Goal: Information Seeking & Learning: Learn about a topic

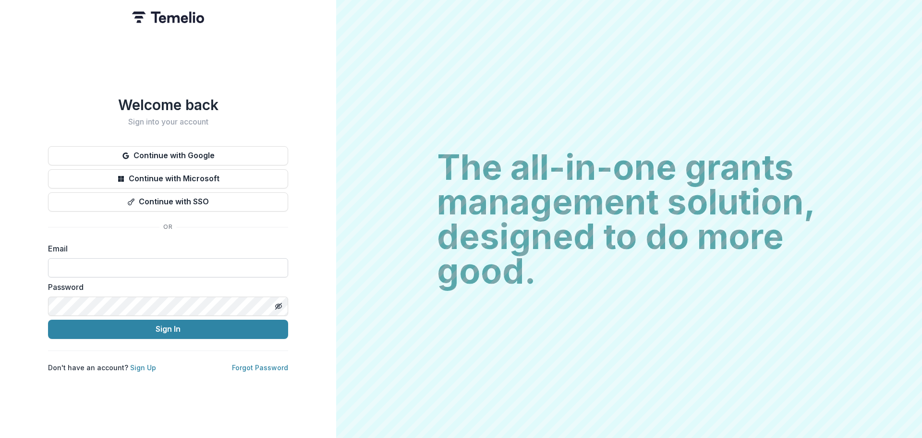
click at [147, 108] on input at bounding box center [168, 267] width 240 height 19
type input "**********"
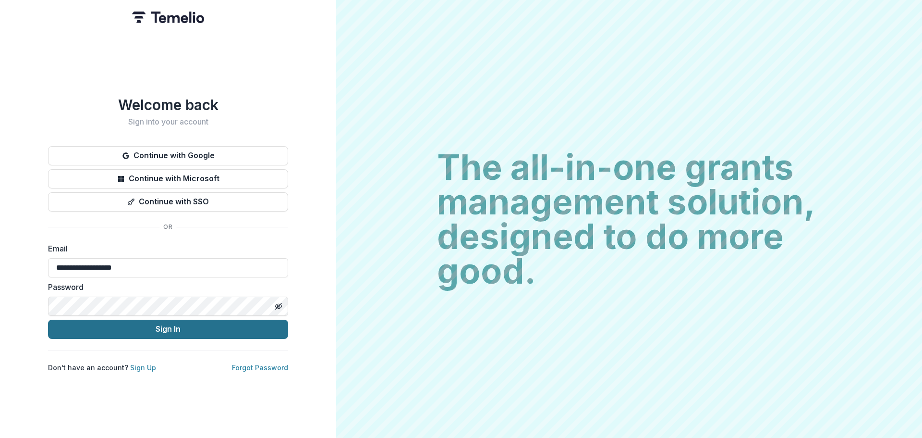
click at [183, 108] on button "Sign In" at bounding box center [168, 328] width 240 height 19
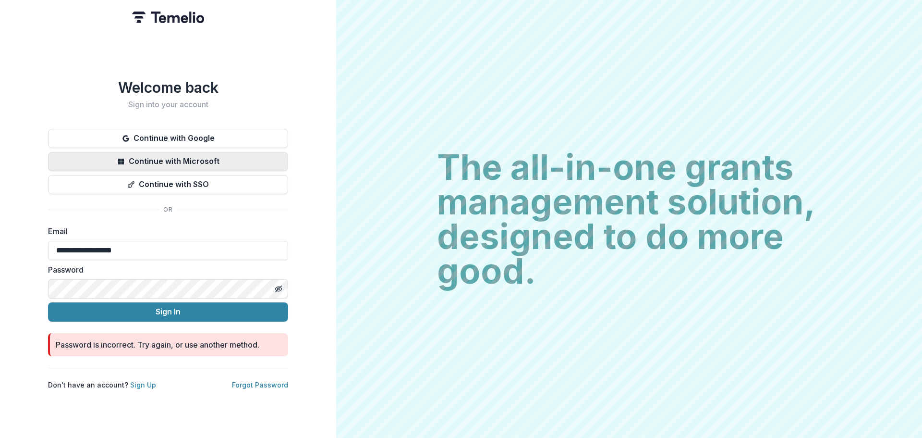
click at [176, 108] on button "Continue with Microsoft" at bounding box center [168, 161] width 240 height 19
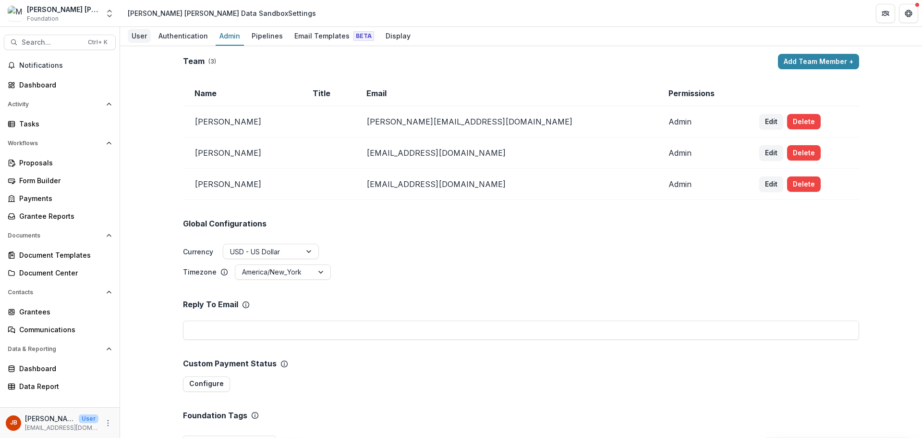
click at [141, 37] on div "User" at bounding box center [139, 36] width 23 height 14
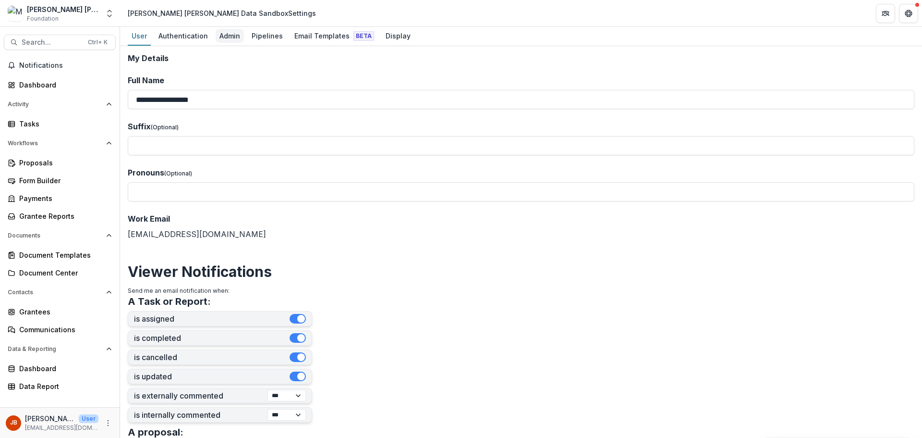
click at [225, 34] on div "Admin" at bounding box center [230, 36] width 28 height 14
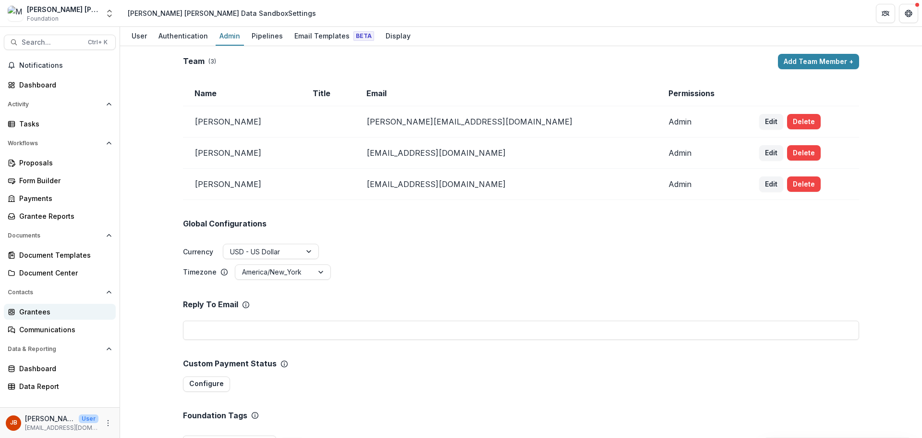
click at [35, 312] on div "Grantees" at bounding box center [63, 311] width 89 height 10
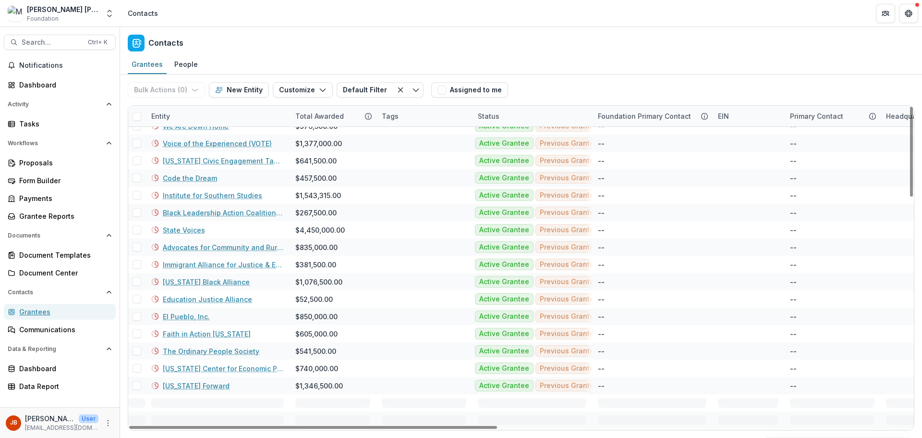
scroll to position [817, 0]
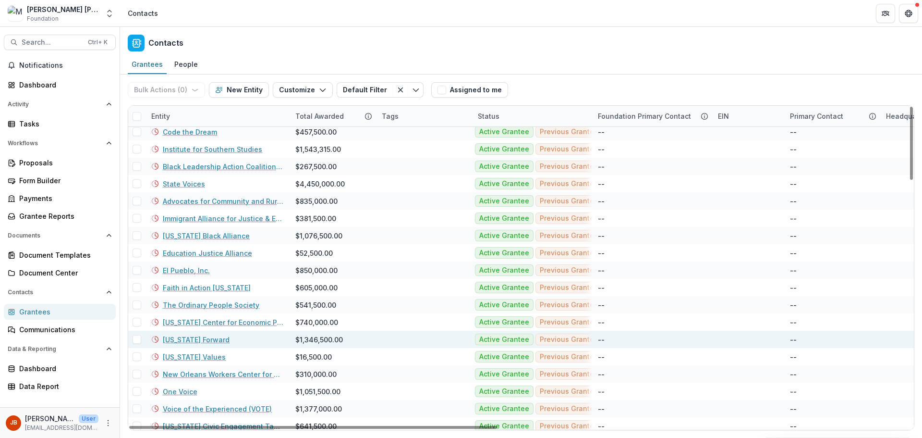
click at [198, 339] on link "[US_STATE] Forward" at bounding box center [196, 339] width 67 height 10
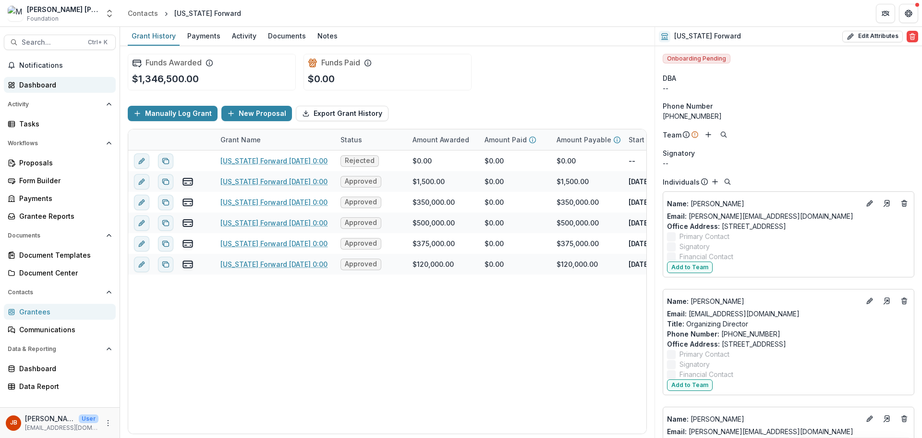
click at [47, 89] on div "Dashboard" at bounding box center [63, 85] width 89 height 10
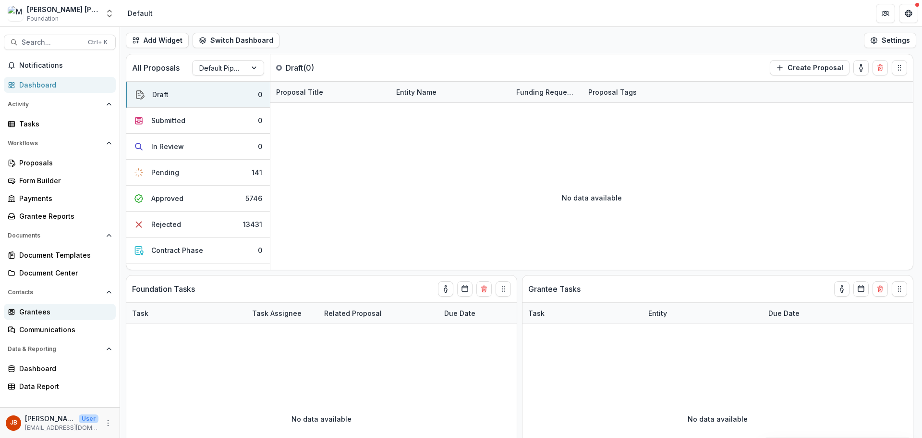
click at [23, 311] on div "Grantees" at bounding box center [63, 311] width 89 height 10
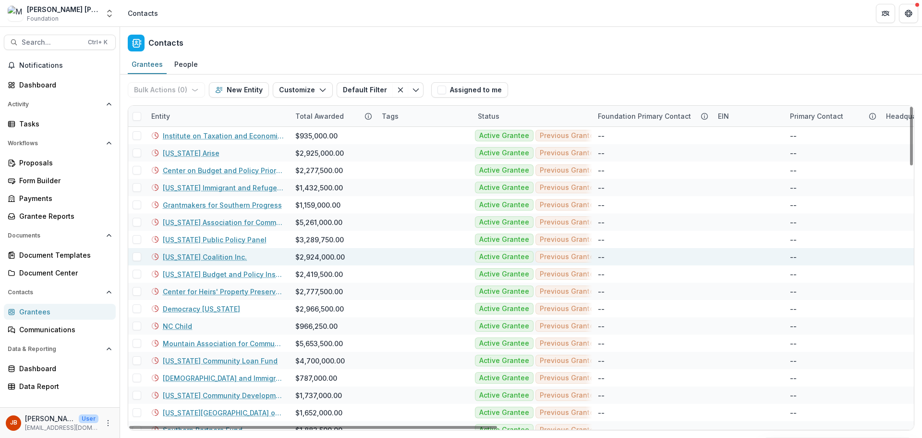
click at [197, 258] on link "[US_STATE] Coalition Inc." at bounding box center [205, 257] width 84 height 10
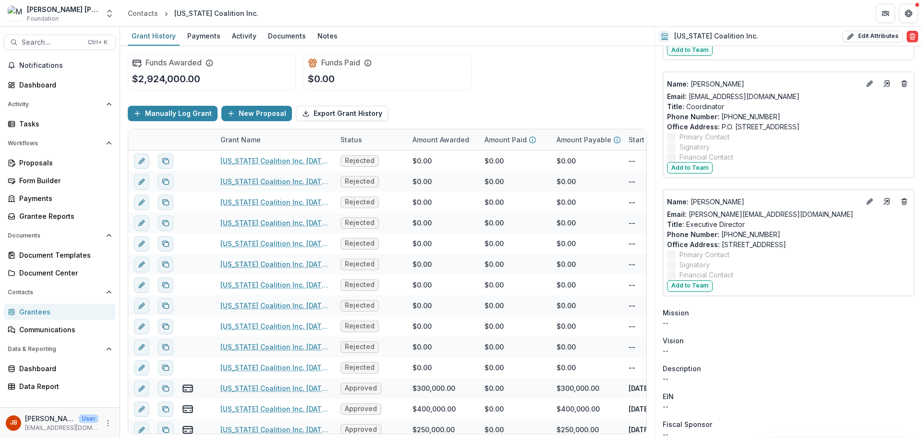
scroll to position [240, 0]
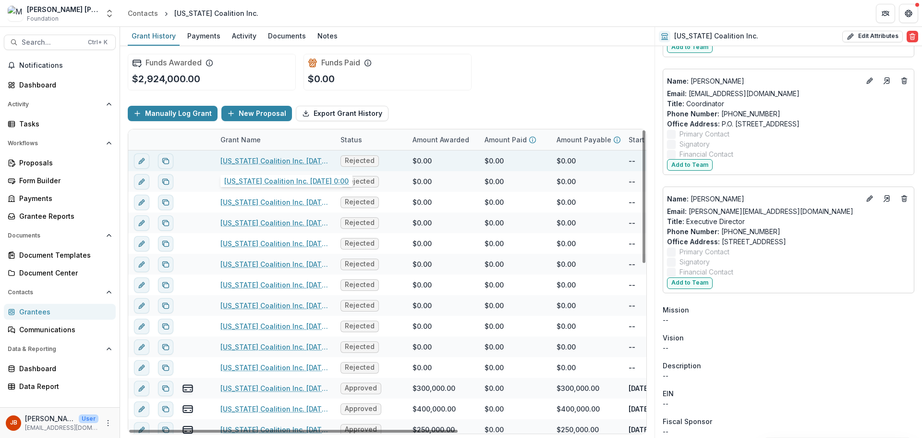
click at [251, 163] on link "[US_STATE] Coalition Inc. [DATE] 0:00" at bounding box center [274, 161] width 109 height 10
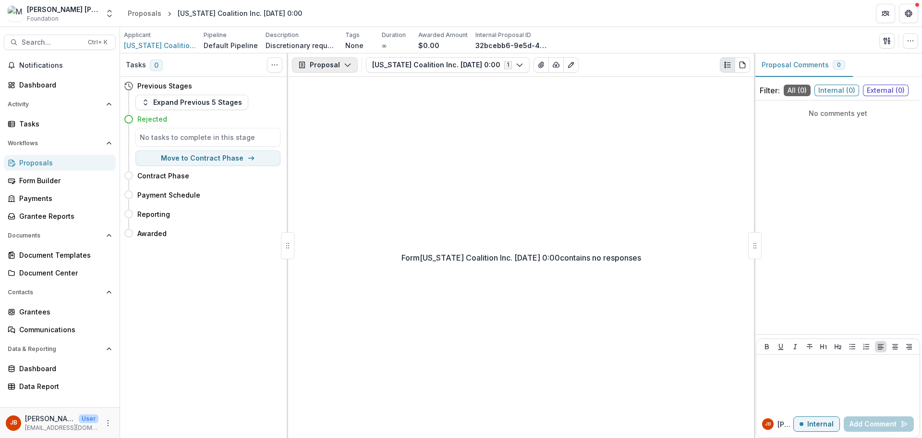
click at [350, 69] on button "Proposal" at bounding box center [325, 64] width 66 height 15
click at [48, 317] on link "Grantees" at bounding box center [60, 312] width 112 height 16
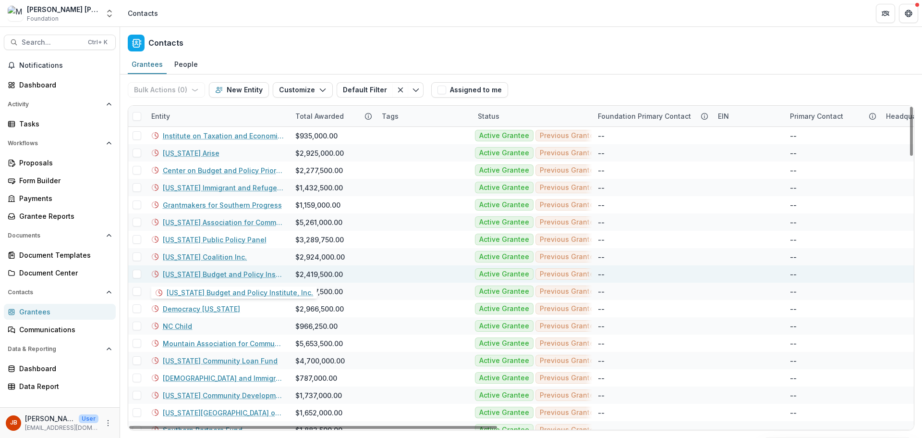
click at [212, 272] on link "[US_STATE] Budget and Policy Institute, Inc." at bounding box center [223, 274] width 121 height 10
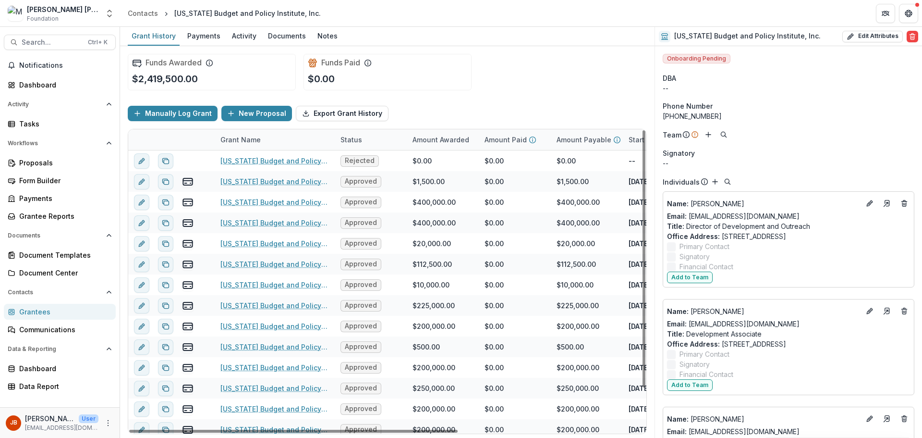
click at [514, 76] on div "Funds Awarded $2,419,500.00 Funds Paid $0.00" at bounding box center [387, 72] width 519 height 52
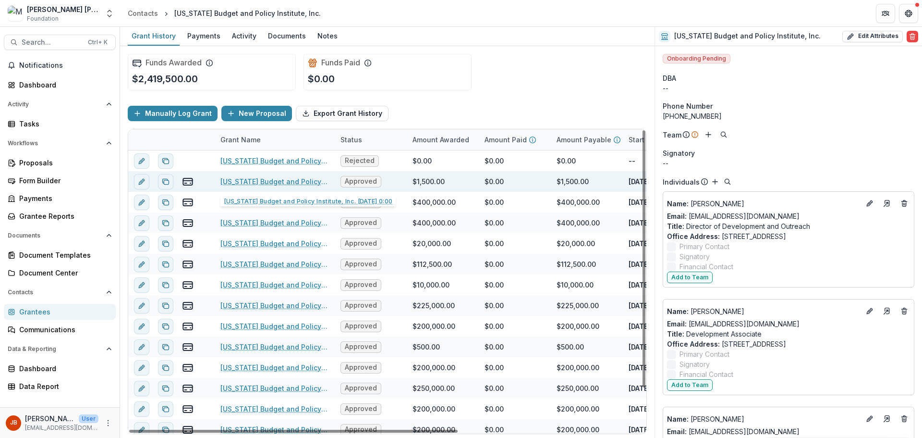
click at [281, 182] on link "[US_STATE] Budget and Policy Institute, Inc. [DATE] 0:00" at bounding box center [274, 181] width 109 height 10
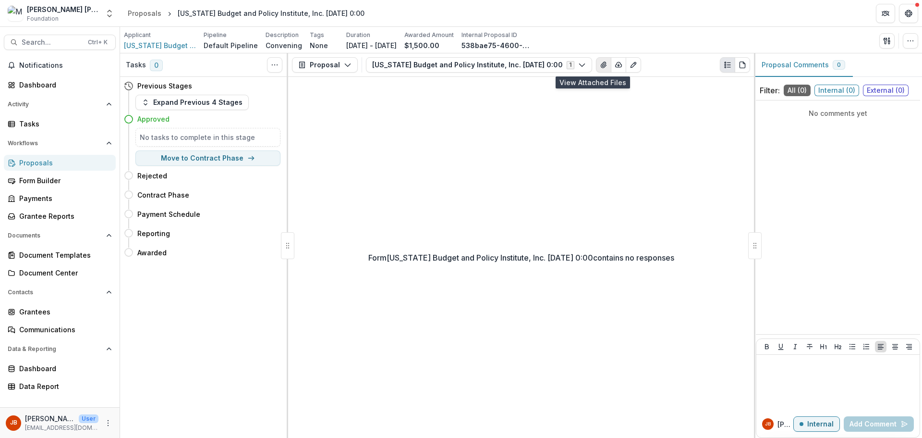
click at [600, 66] on icon "View Attached Files" at bounding box center [604, 65] width 8 height 8
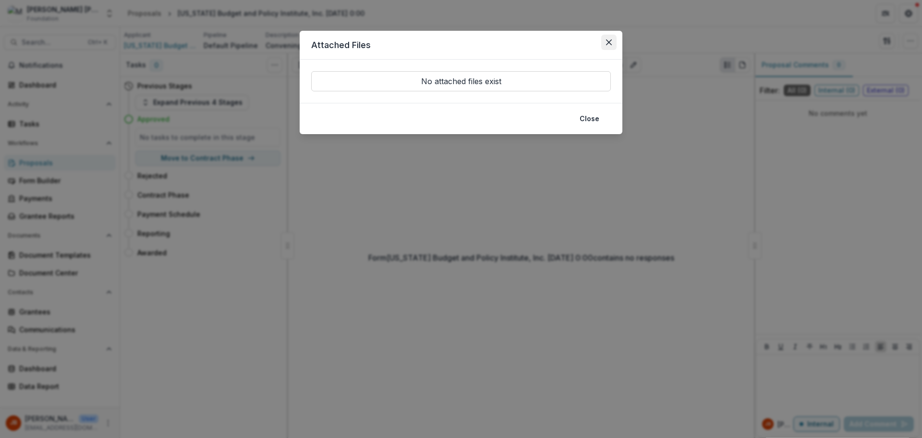
click at [614, 46] on button "Close" at bounding box center [608, 42] width 15 height 15
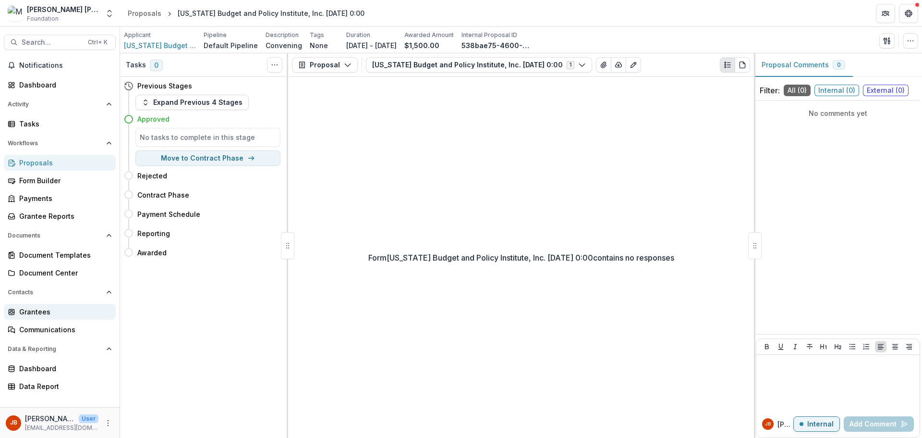
click at [35, 312] on div "Grantees" at bounding box center [63, 311] width 89 height 10
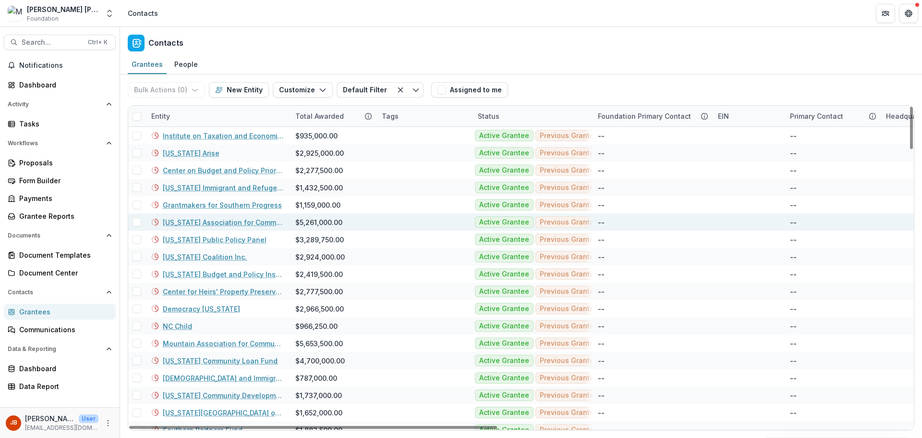
click at [220, 219] on link "[US_STATE] Association for Community Economic Development" at bounding box center [223, 222] width 121 height 10
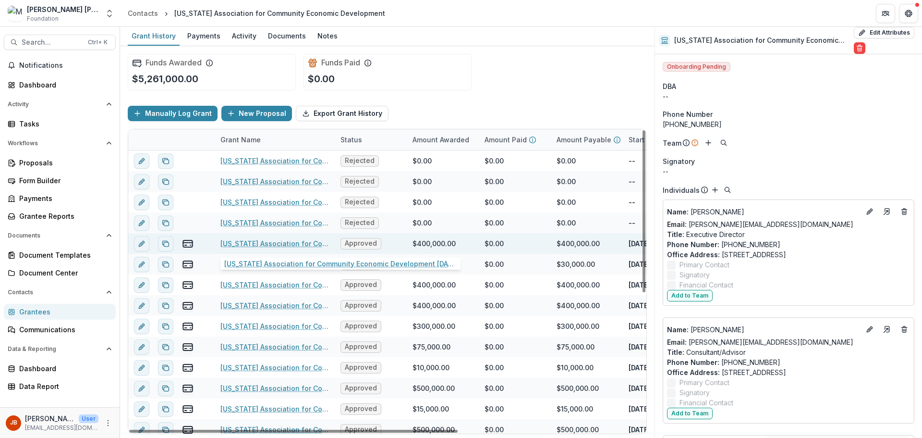
click at [245, 244] on link "[US_STATE] Association for Community Economic Development [DATE] 0:00" at bounding box center [274, 243] width 109 height 10
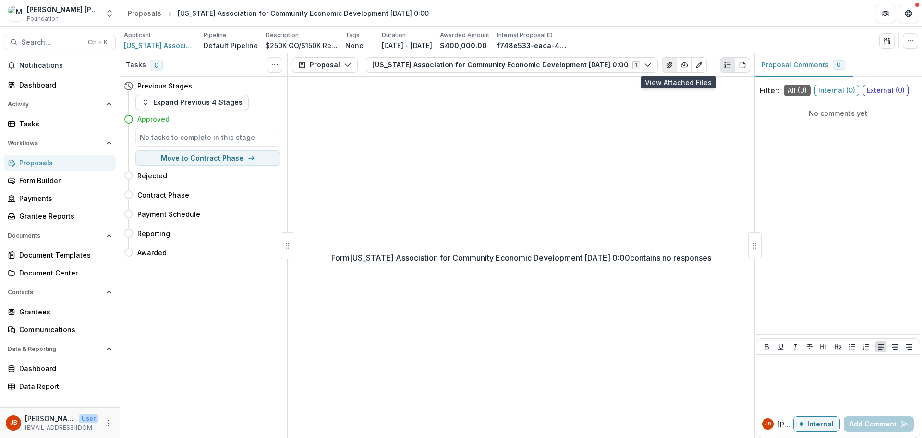
click at [672, 67] on icon "View Attached Files" at bounding box center [669, 65] width 5 height 6
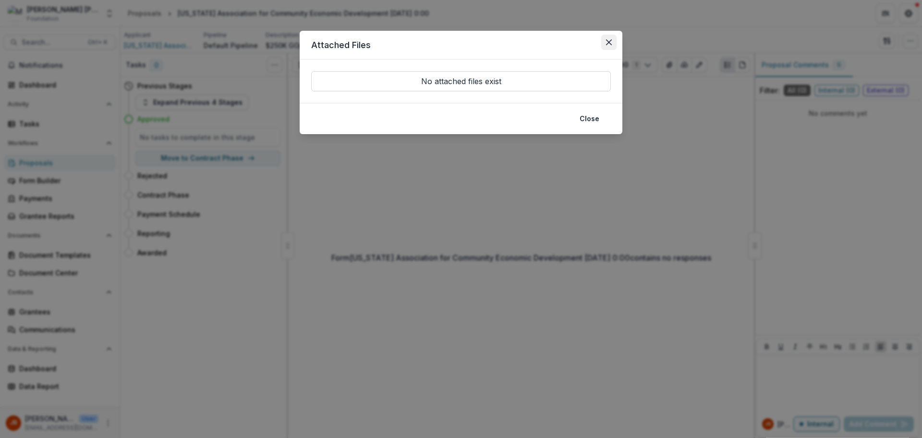
click at [611, 45] on icon "Close" at bounding box center [609, 42] width 6 height 6
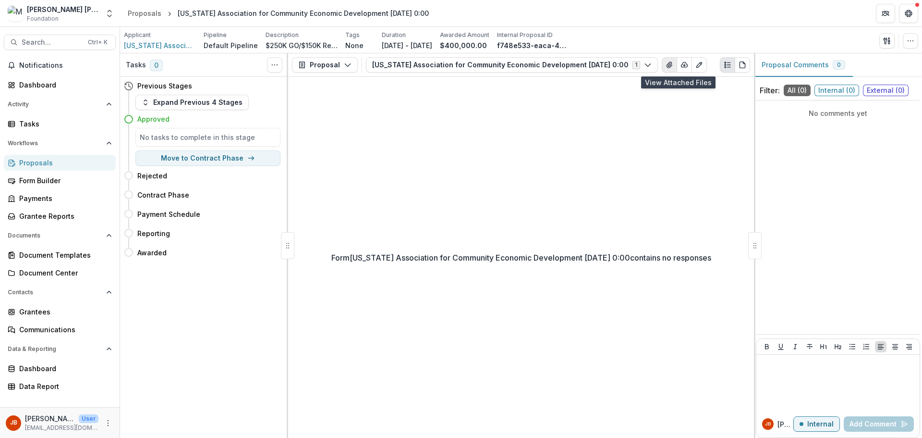
click at [673, 68] on icon "View Attached Files" at bounding box center [670, 65] width 8 height 8
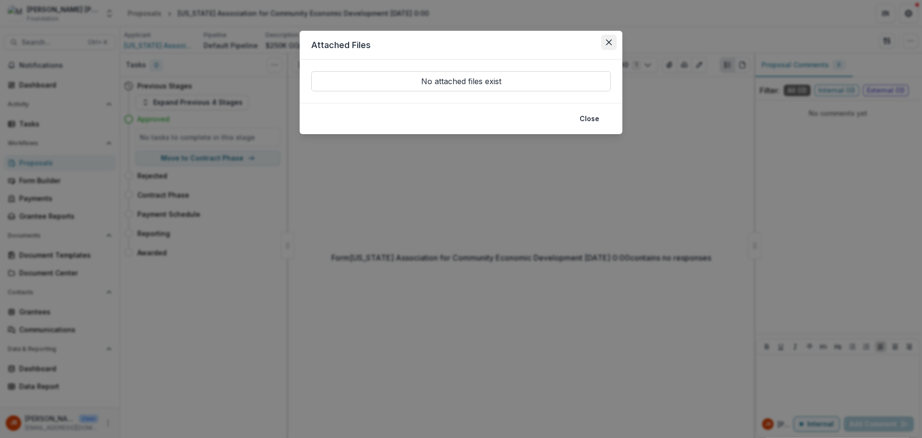
click at [612, 40] on button "Close" at bounding box center [608, 42] width 15 height 15
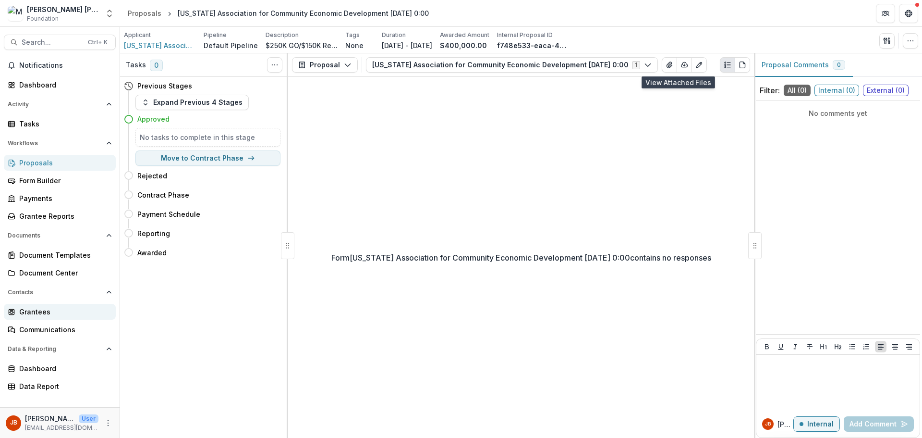
click at [23, 311] on div "Grantees" at bounding box center [63, 311] width 89 height 10
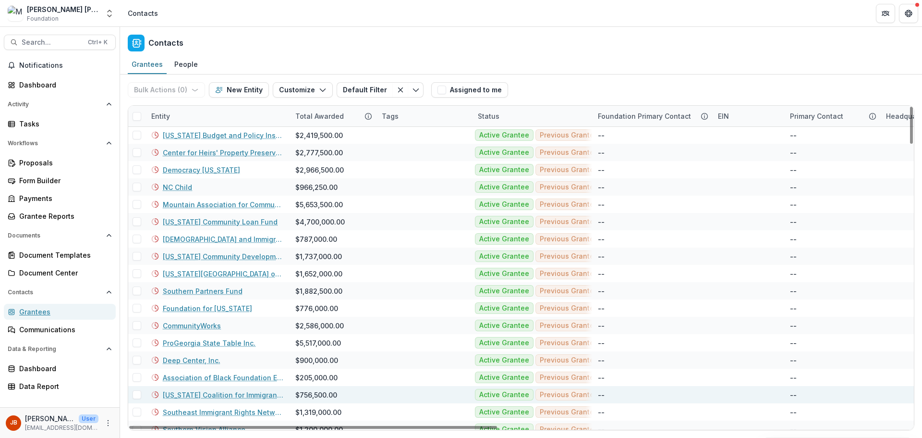
scroll to position [192, 0]
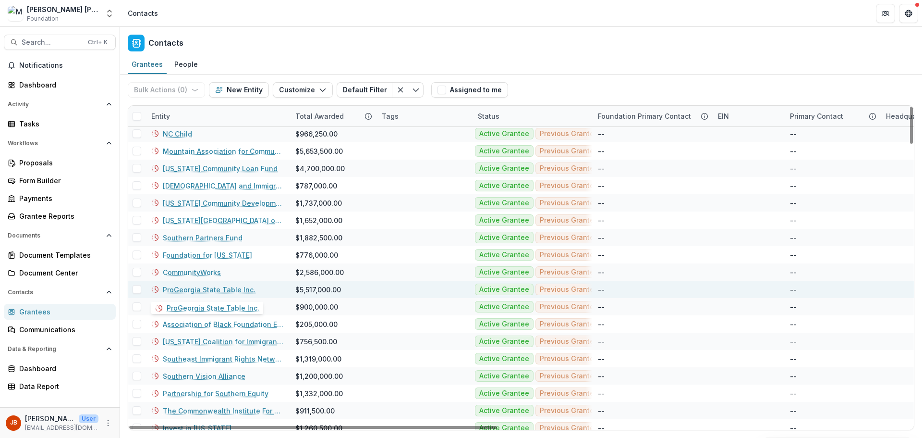
click at [190, 288] on link "ProGeorgia State Table Inc." at bounding box center [209, 289] width 93 height 10
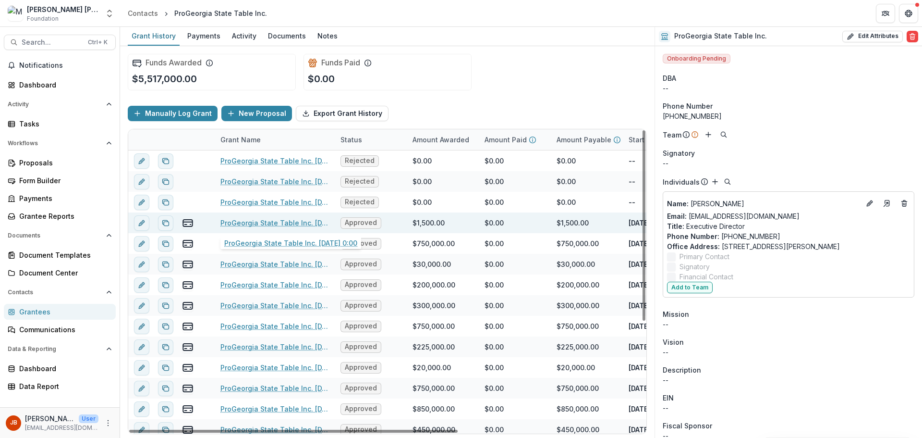
click at [234, 225] on link "ProGeorgia State Table Inc. [DATE] 0:00" at bounding box center [274, 223] width 109 height 10
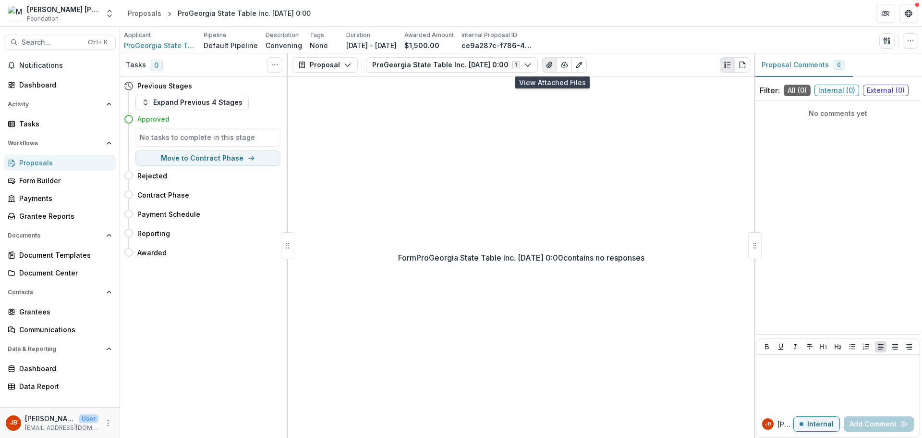
click at [547, 59] on button "View Attached Files" at bounding box center [549, 64] width 15 height 15
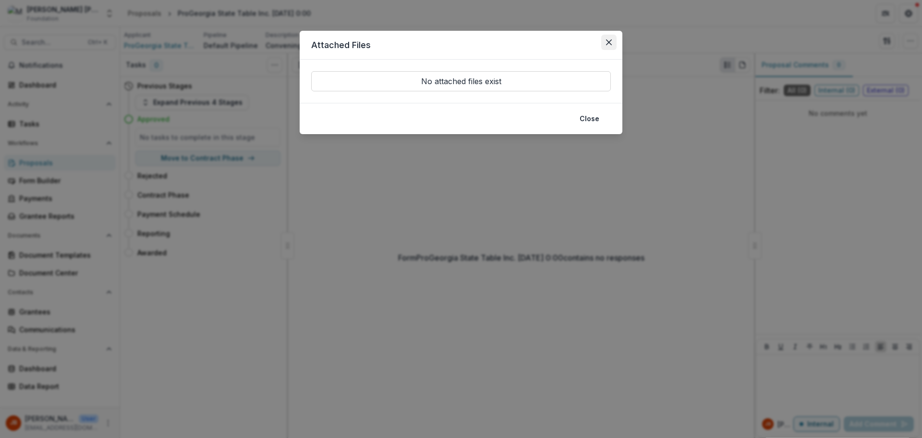
click at [612, 37] on button "Close" at bounding box center [608, 42] width 15 height 15
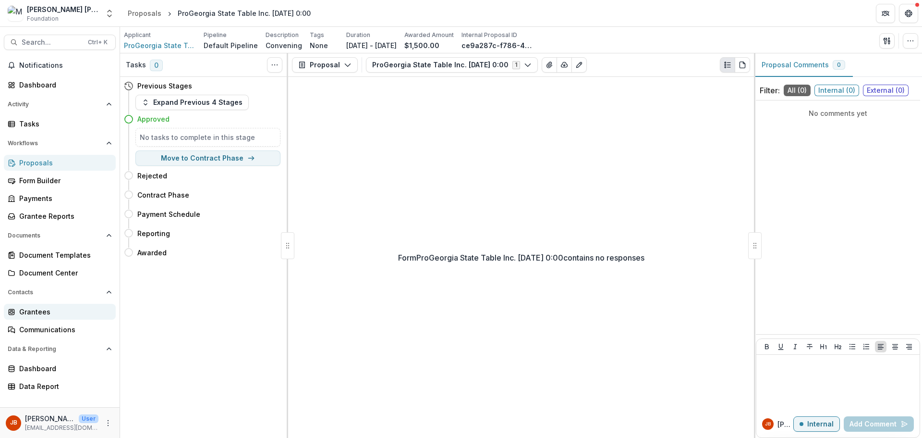
click at [65, 318] on link "Grantees" at bounding box center [60, 312] width 112 height 16
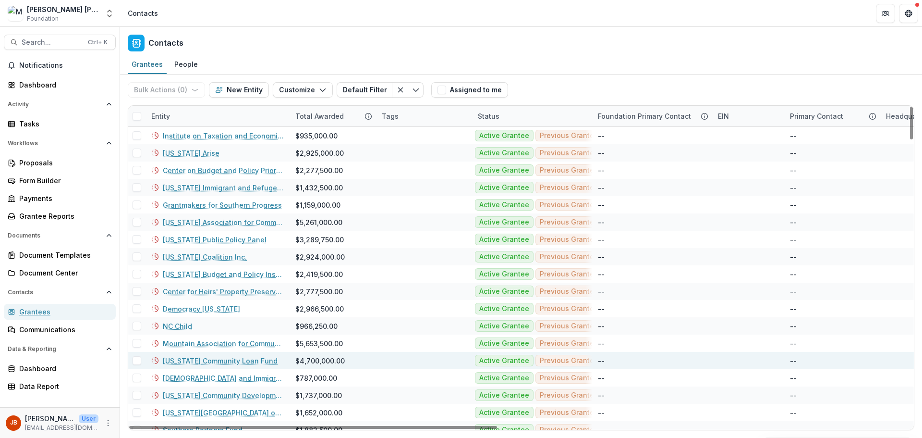
scroll to position [96, 0]
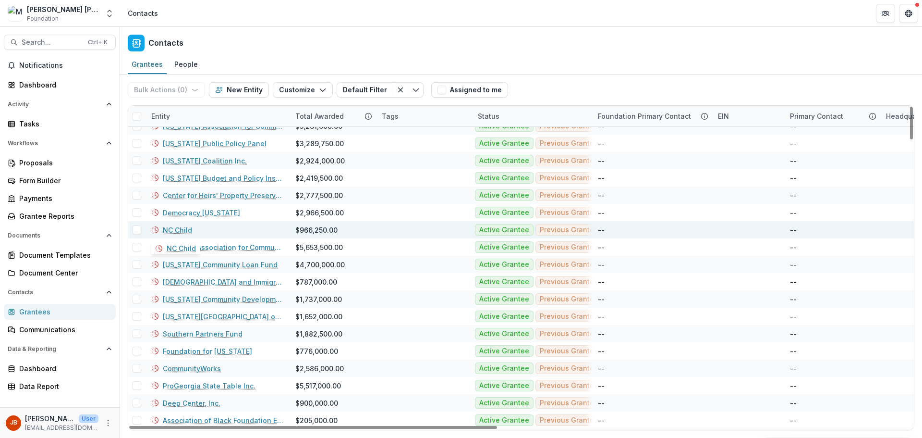
click at [167, 231] on link "NC Child" at bounding box center [177, 230] width 29 height 10
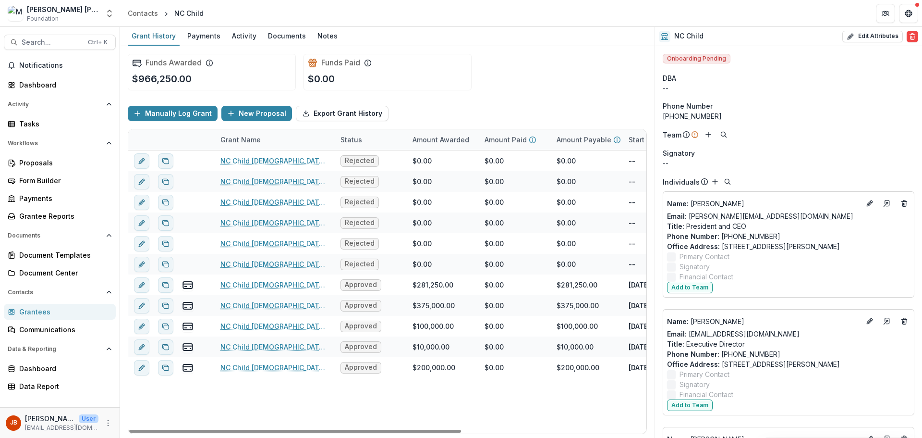
click at [26, 316] on div "Grantees" at bounding box center [63, 311] width 89 height 10
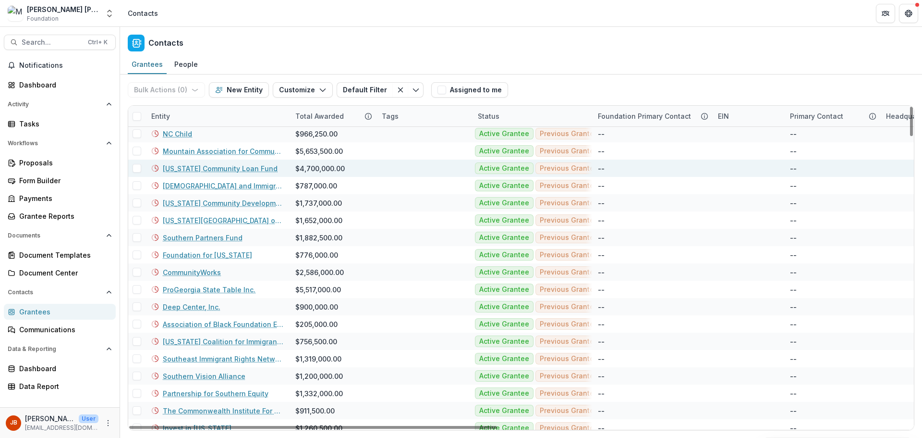
scroll to position [48, 0]
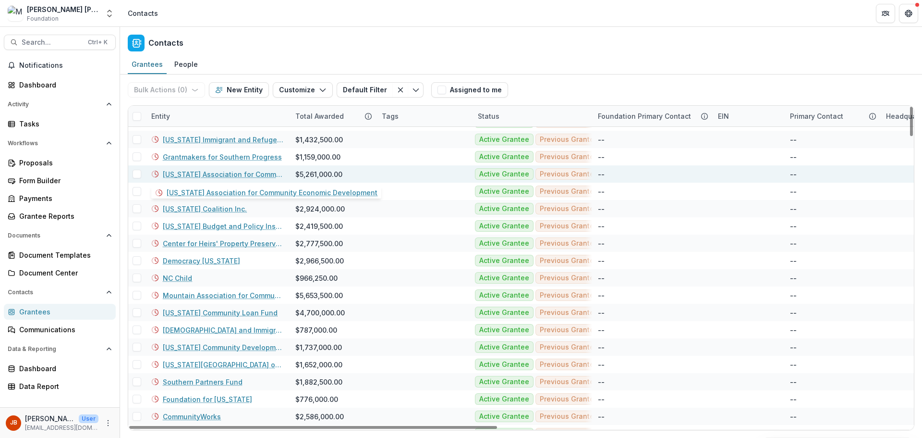
click at [220, 173] on link "[US_STATE] Association for Community Economic Development" at bounding box center [223, 174] width 121 height 10
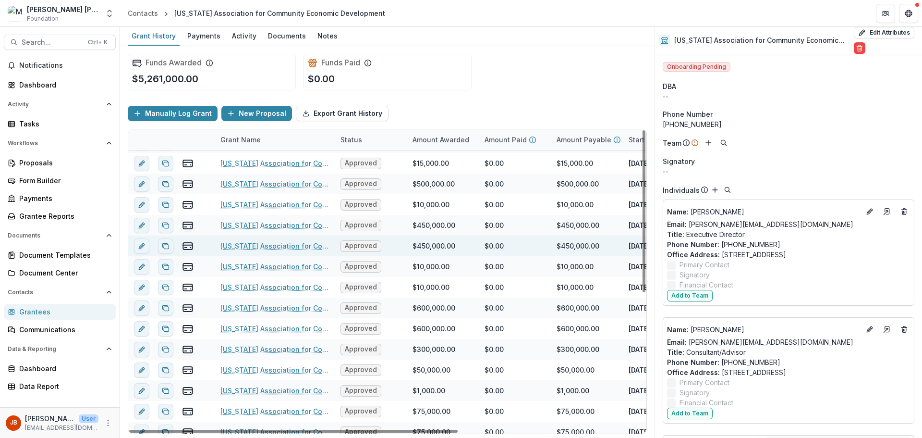
scroll to position [254, 0]
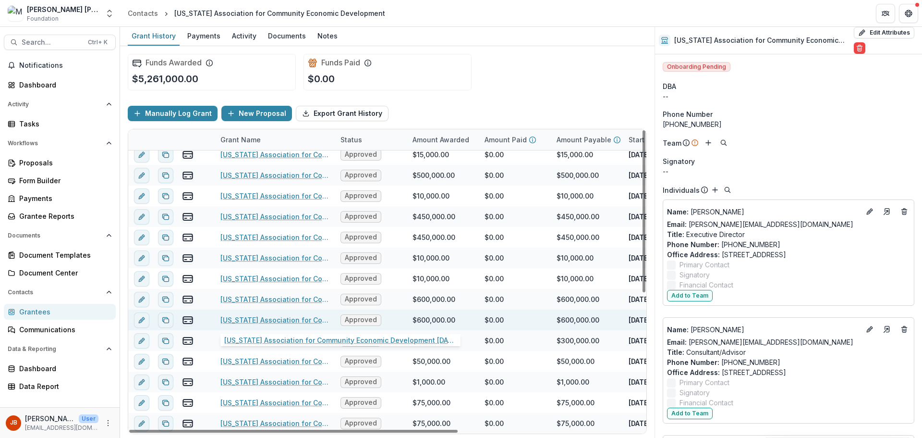
click at [283, 321] on link "[US_STATE] Association for Community Economic Development [DATE] 0:00" at bounding box center [274, 320] width 109 height 10
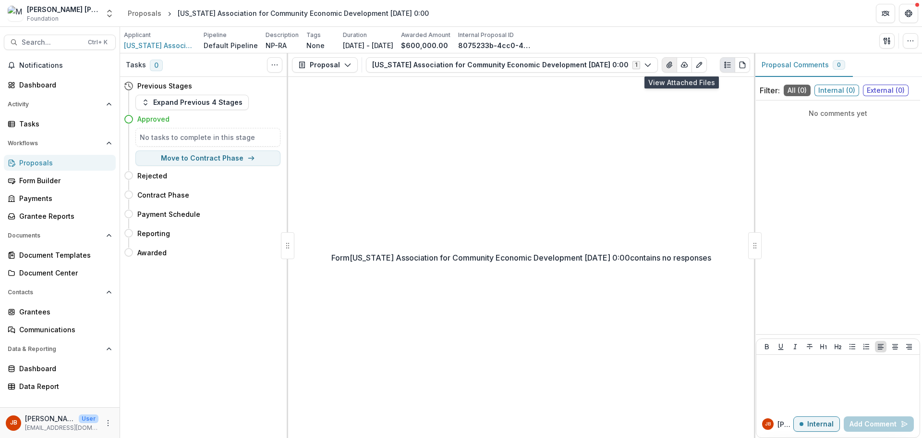
click at [673, 67] on icon "View Attached Files" at bounding box center [670, 65] width 8 height 8
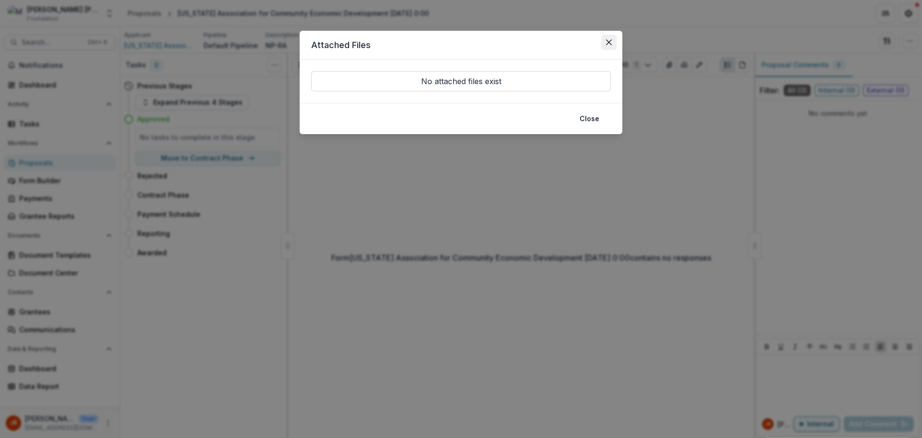
click at [612, 40] on button "Close" at bounding box center [608, 42] width 15 height 15
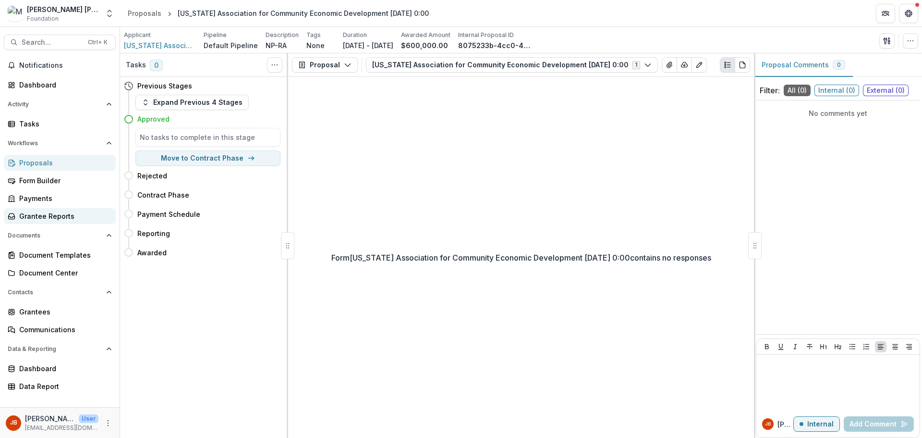
click at [43, 215] on div "Grantee Reports" at bounding box center [63, 216] width 89 height 10
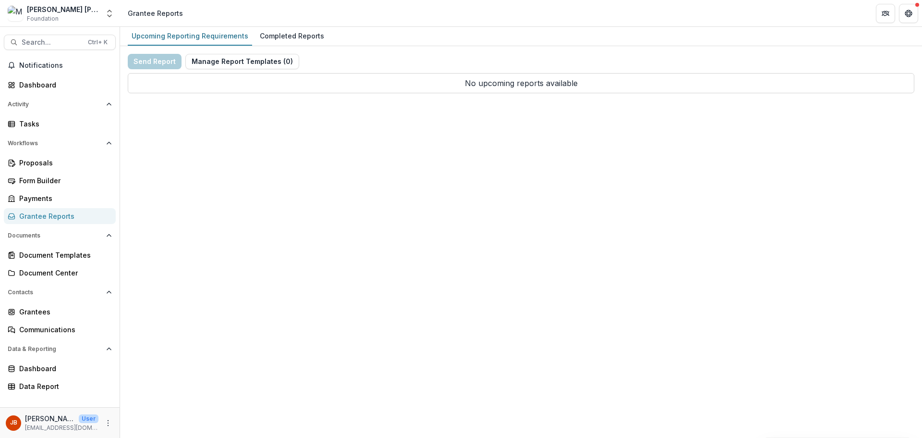
click at [54, 215] on div "Grantee Reports" at bounding box center [63, 216] width 89 height 10
click at [51, 315] on div "Grantees" at bounding box center [63, 311] width 89 height 10
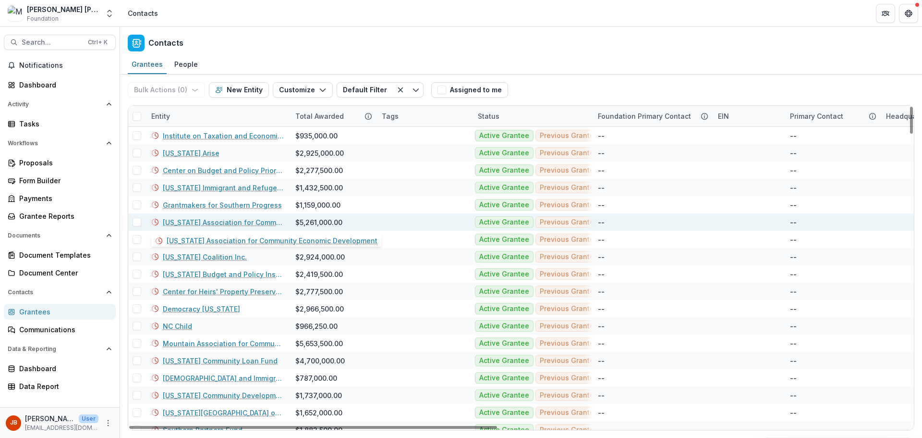
click at [222, 221] on link "[US_STATE] Association for Community Economic Development" at bounding box center [223, 222] width 121 height 10
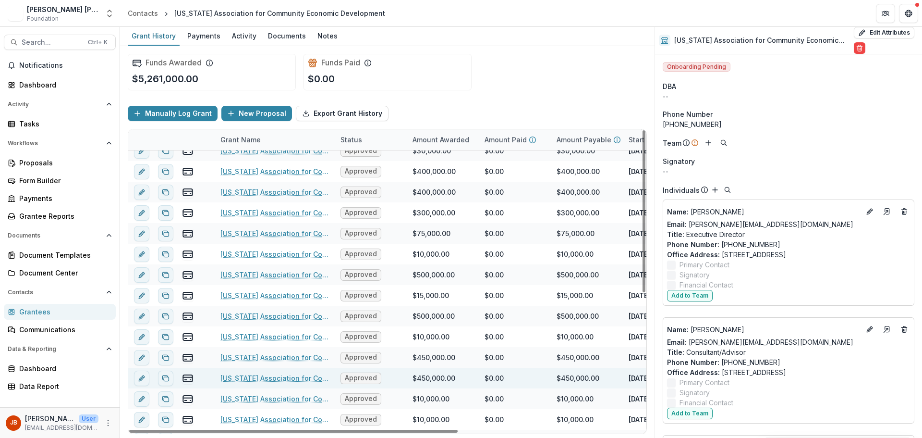
scroll to position [240, 0]
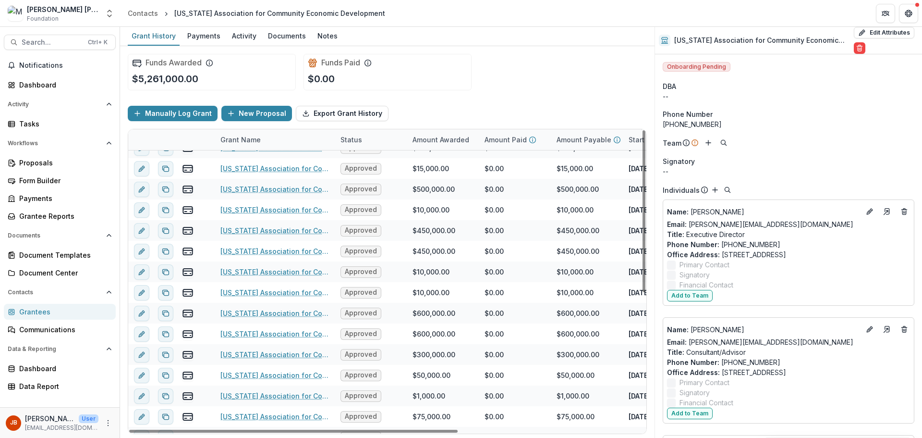
click at [594, 98] on div "Manually Log Grant New Proposal Export Grant History" at bounding box center [387, 113] width 519 height 31
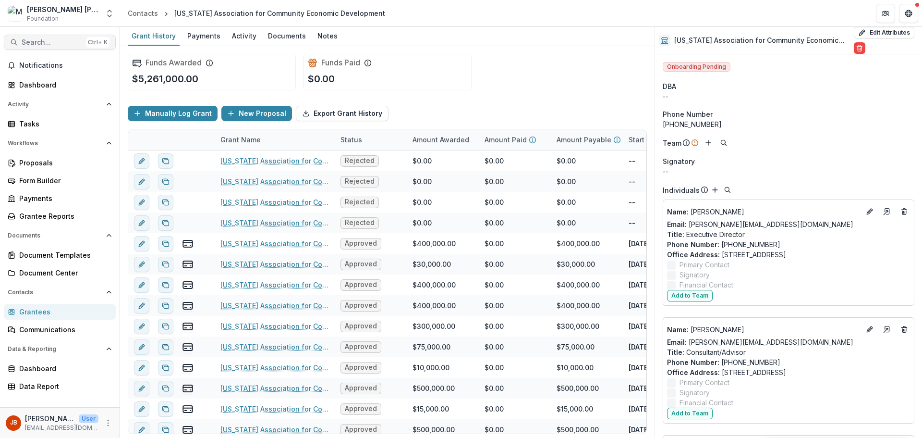
click at [37, 43] on span "Search..." at bounding box center [52, 42] width 61 height 8
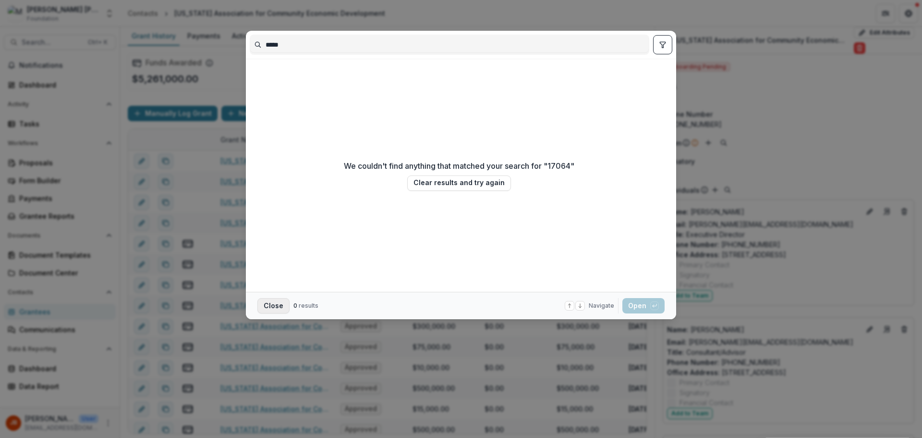
type input "*****"
click at [270, 304] on button "Close" at bounding box center [273, 305] width 32 height 15
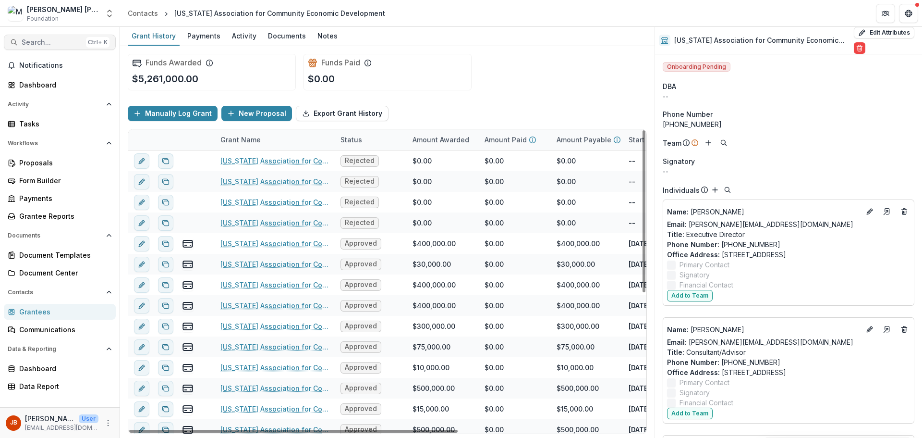
click at [41, 41] on span "Search..." at bounding box center [52, 42] width 61 height 8
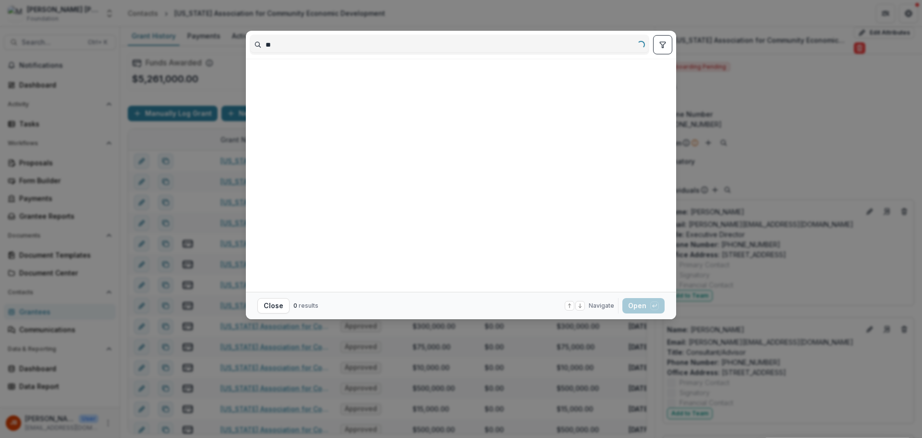
type input "*"
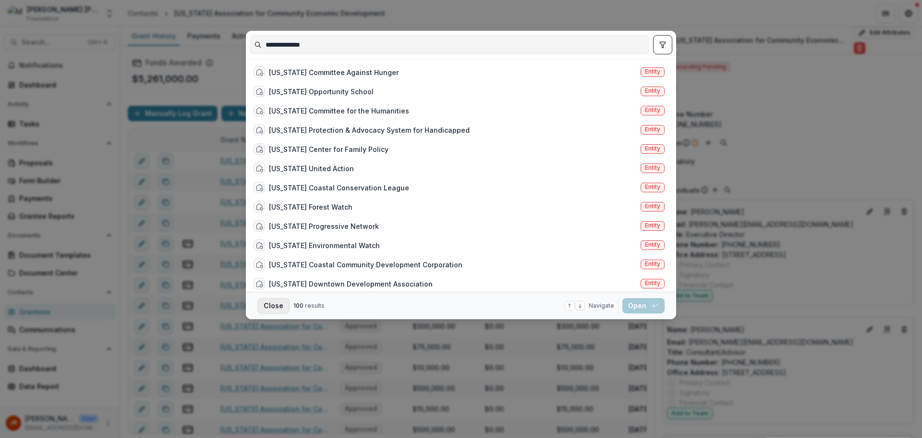
type input "**********"
click at [270, 302] on button "Close" at bounding box center [273, 305] width 32 height 15
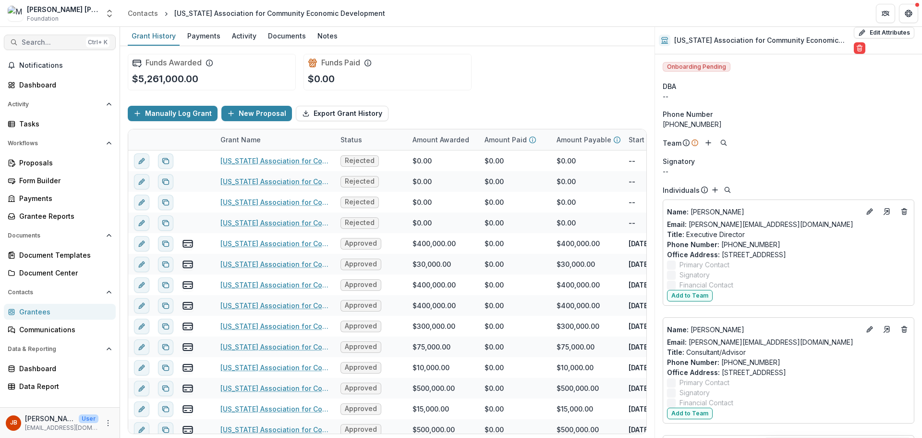
click at [46, 44] on span "Search..." at bounding box center [52, 42] width 61 height 8
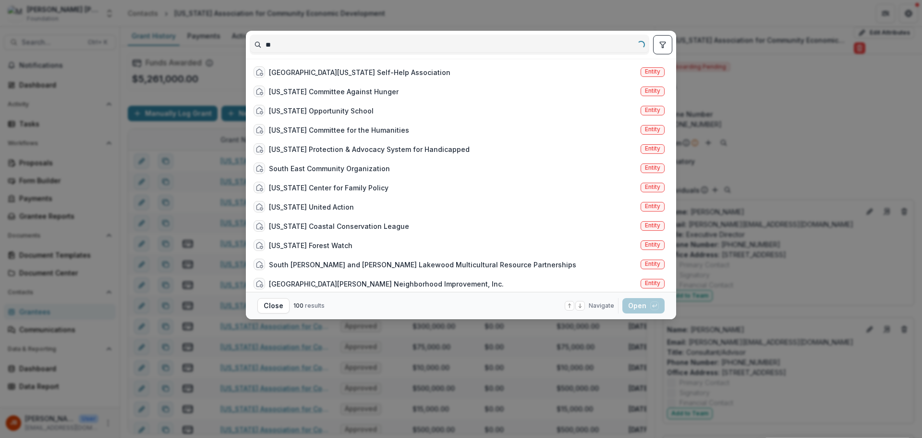
type input "*"
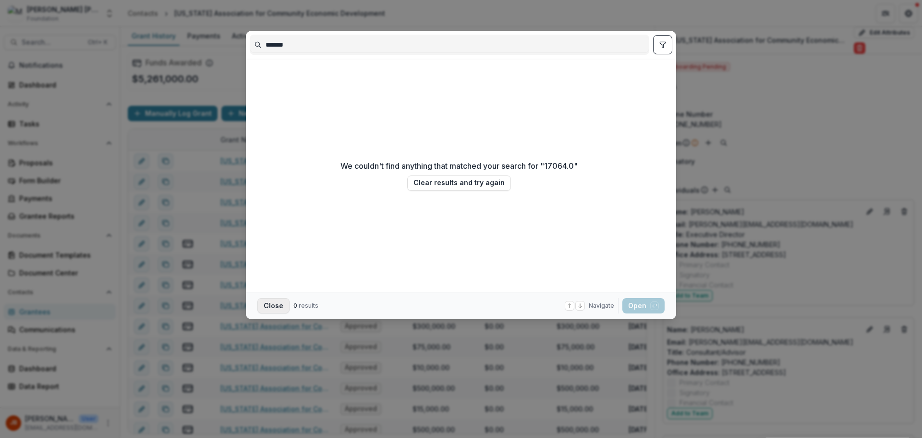
type input "*******"
click at [271, 304] on button "Close" at bounding box center [273, 305] width 32 height 15
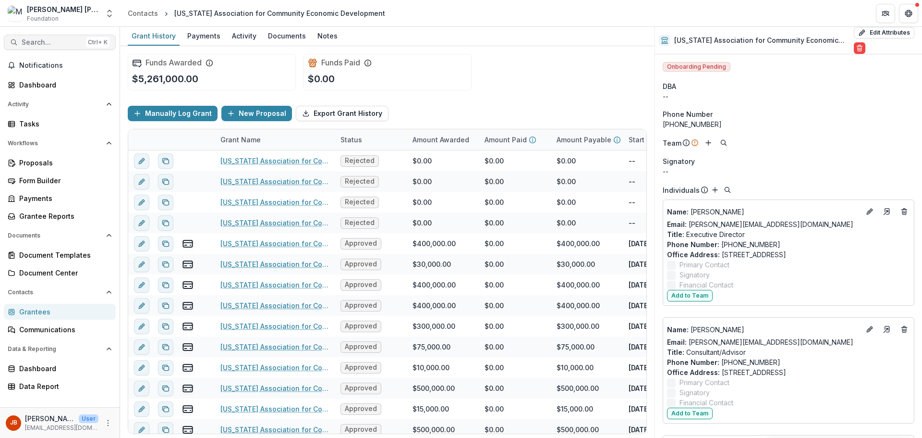
click at [52, 40] on span "Search..." at bounding box center [52, 42] width 61 height 8
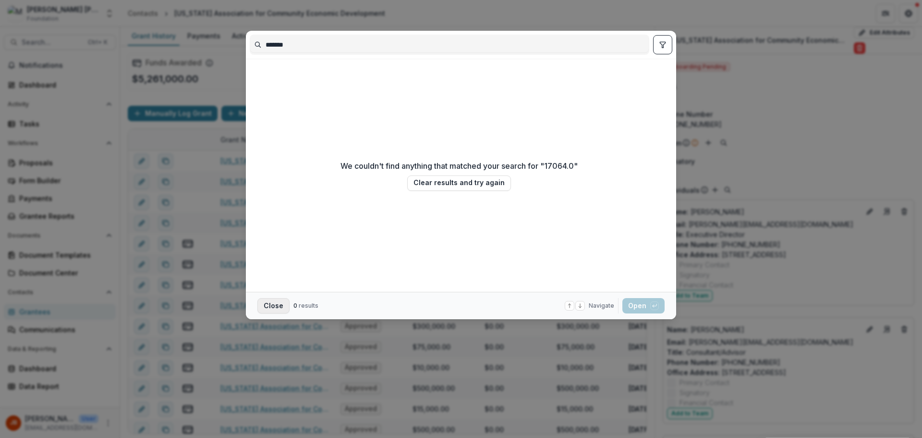
click at [271, 305] on button "Close" at bounding box center [273, 305] width 32 height 15
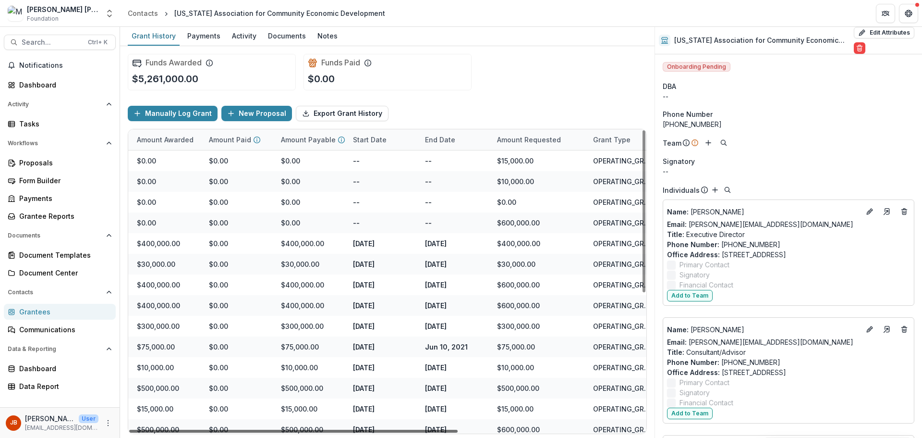
scroll to position [0, 289]
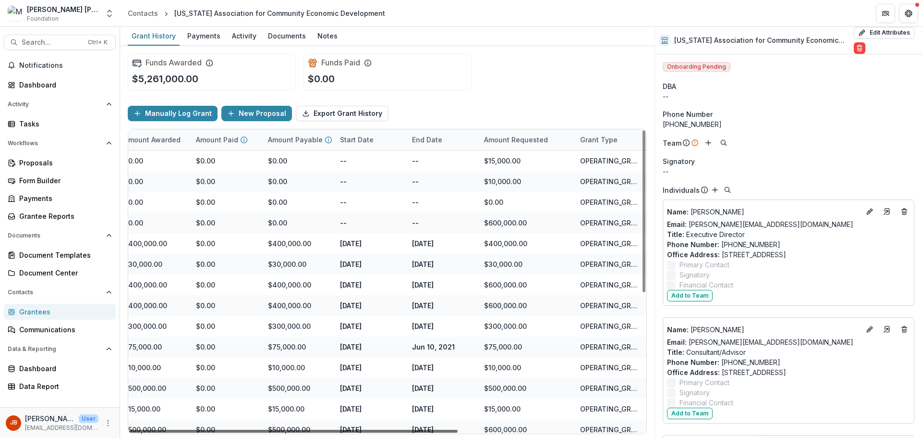
drag, startPoint x: 437, startPoint y: 430, endPoint x: 660, endPoint y: 430, distance: 222.9
click at [458, 430] on div at bounding box center [293, 430] width 329 height 3
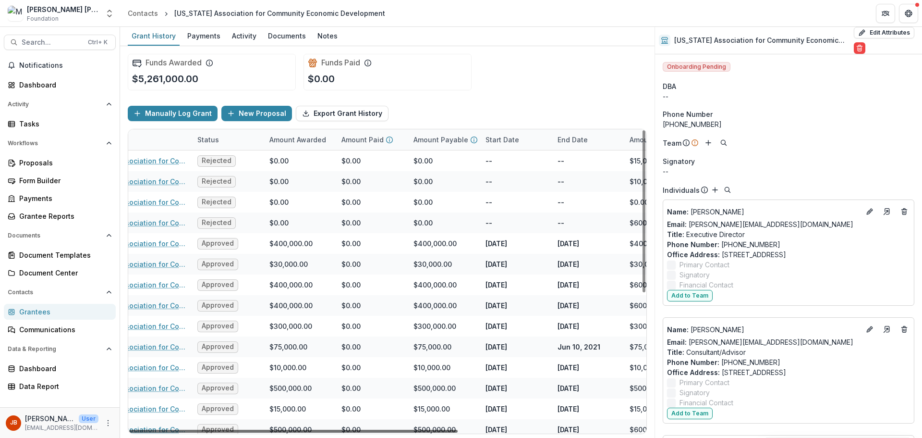
scroll to position [0, 79]
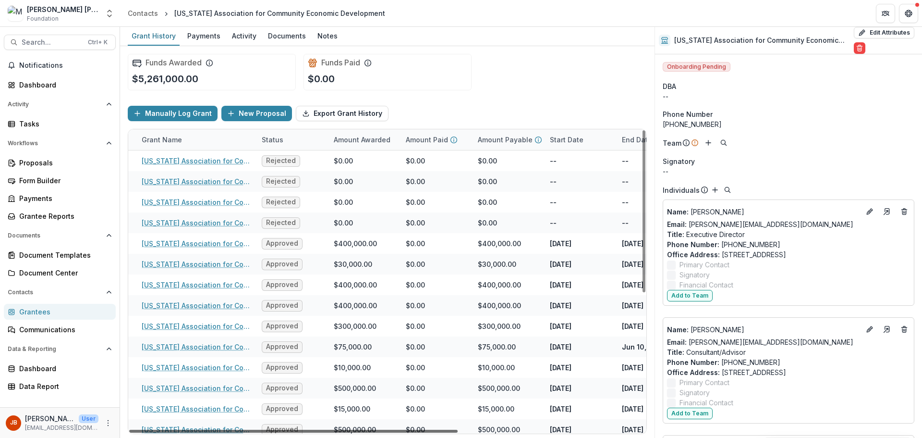
drag, startPoint x: 324, startPoint y: 428, endPoint x: 191, endPoint y: 442, distance: 133.8
click at [191, 432] on div at bounding box center [293, 430] width 329 height 3
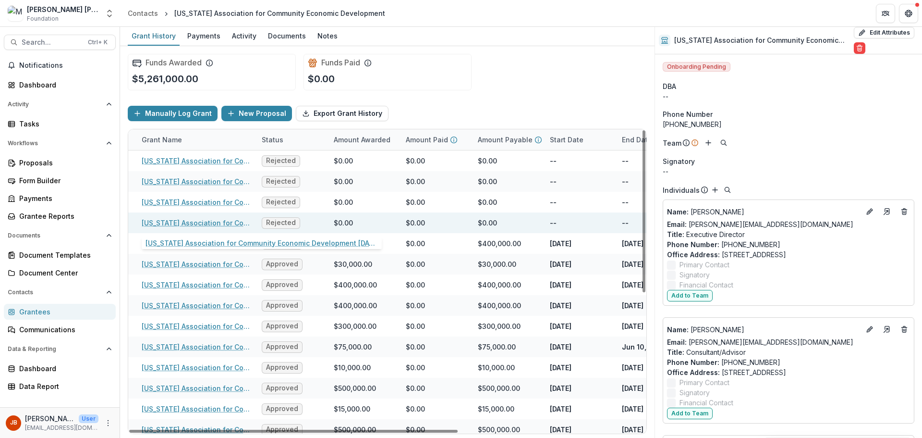
click at [208, 218] on link "[US_STATE] Association for Community Economic Development [DATE] 0:00" at bounding box center [196, 223] width 109 height 10
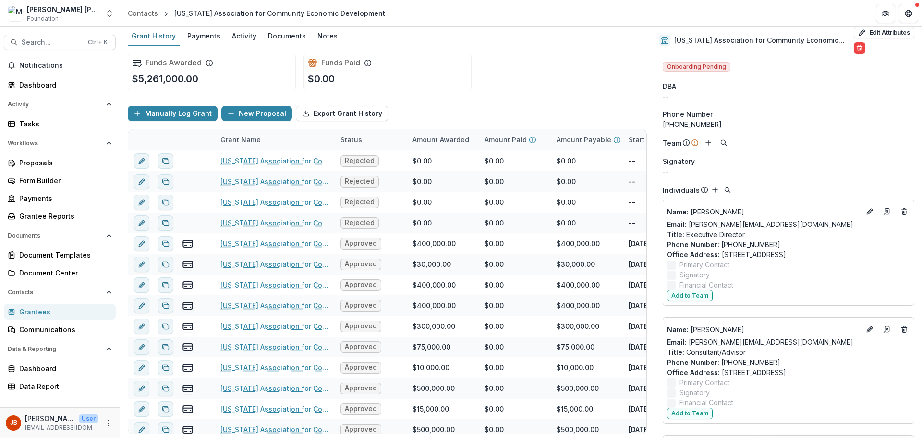
click at [38, 303] on div "Contacts Grantees Communications" at bounding box center [60, 310] width 120 height 53
click at [39, 307] on div "Grantees" at bounding box center [63, 311] width 89 height 10
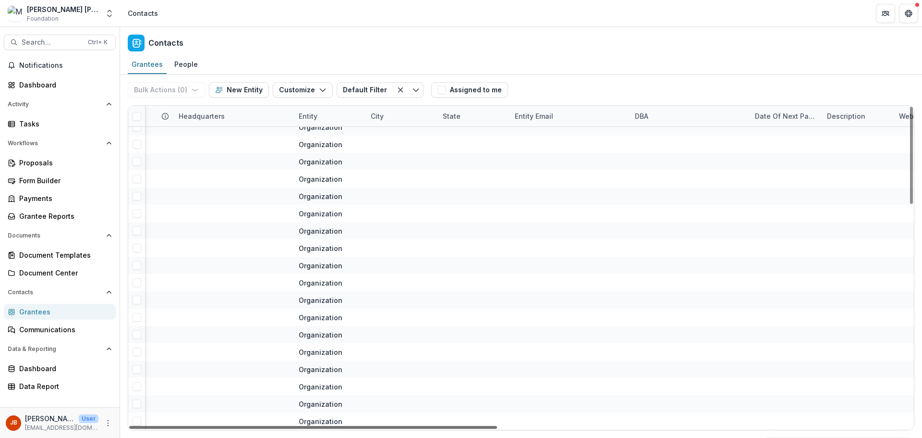
scroll to position [476, 879]
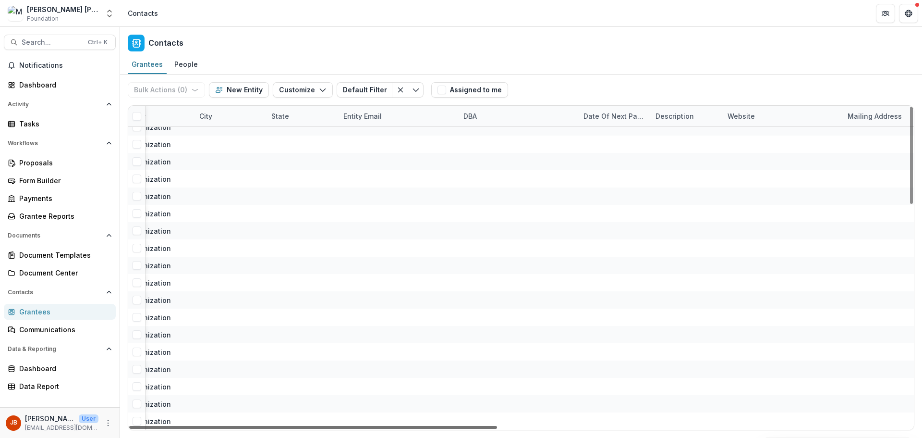
drag, startPoint x: 292, startPoint y: 427, endPoint x: 808, endPoint y: 449, distance: 516.9
click at [497, 428] on div at bounding box center [313, 427] width 368 height 3
click at [31, 310] on div "Grantees" at bounding box center [63, 311] width 89 height 10
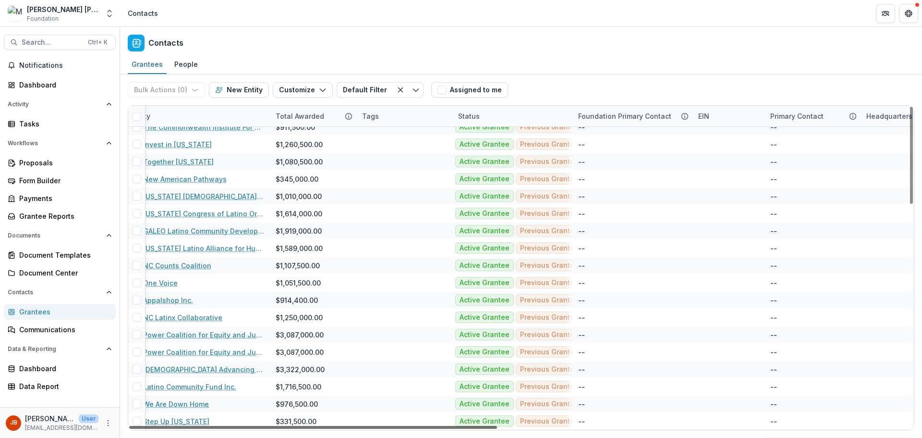
scroll to position [476, 0]
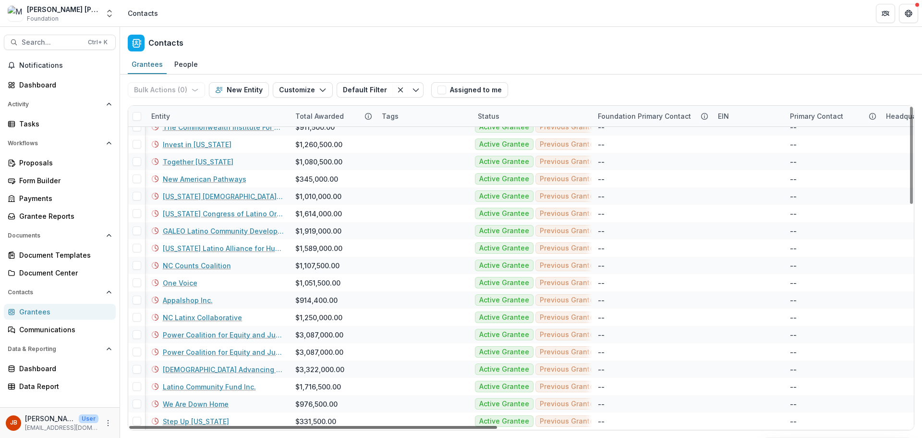
drag, startPoint x: 549, startPoint y: 428, endPoint x: 94, endPoint y: 429, distance: 454.9
click at [129, 428] on div at bounding box center [313, 427] width 368 height 3
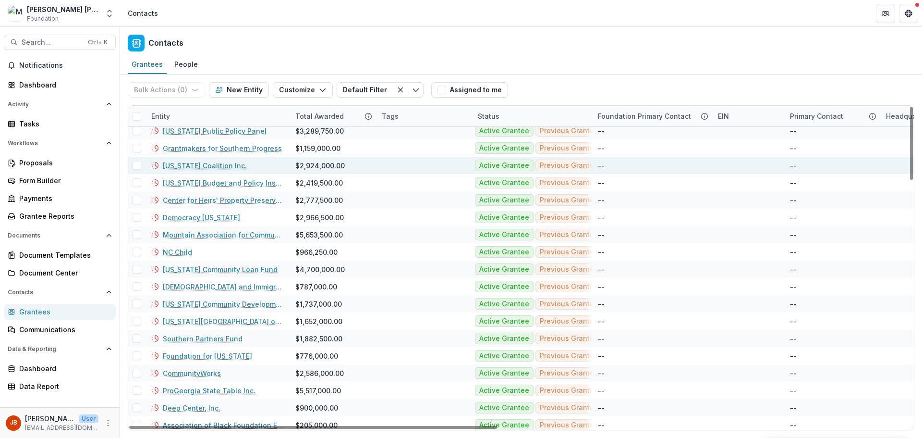
scroll to position [0, 0]
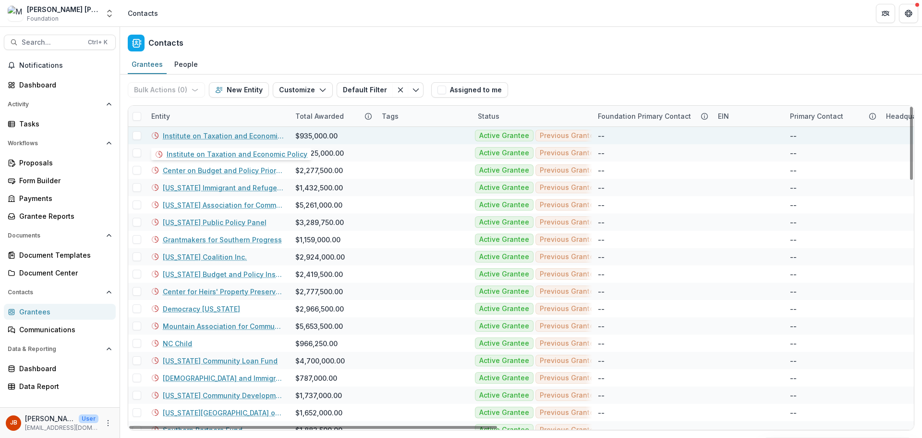
click at [226, 133] on link "Institute on Taxation and Economic Policy" at bounding box center [223, 136] width 121 height 10
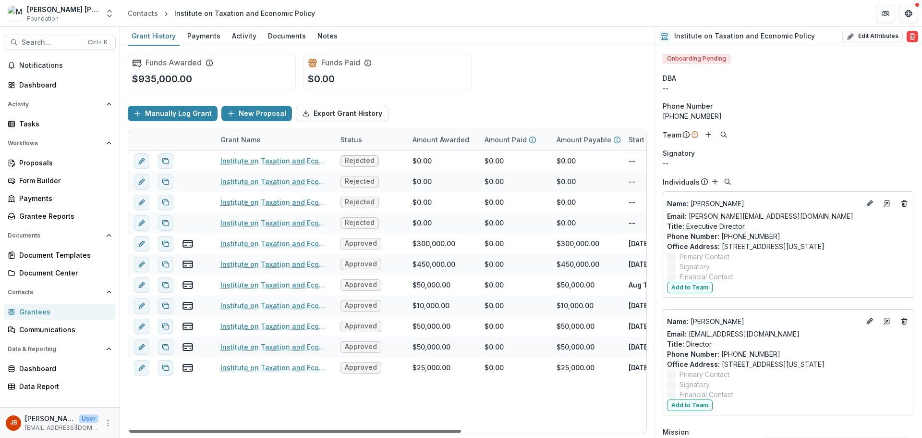
drag, startPoint x: 441, startPoint y: 429, endPoint x: 367, endPoint y: 432, distance: 74.5
click at [367, 432] on div at bounding box center [295, 430] width 332 height 3
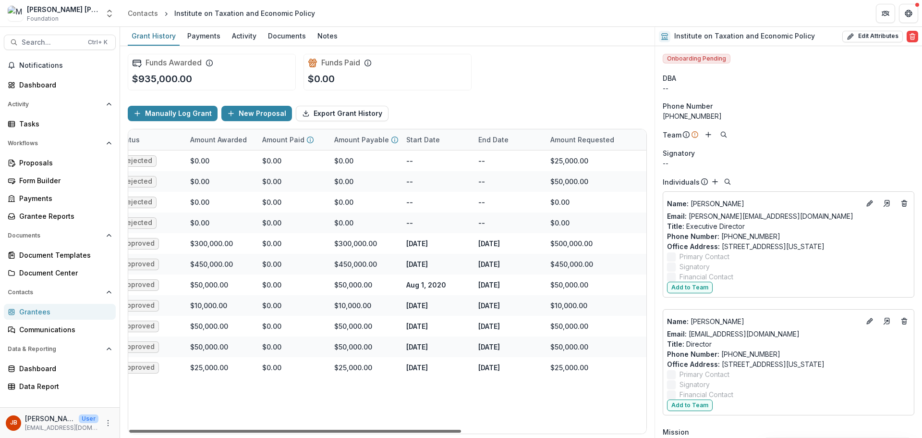
scroll to position [0, 289]
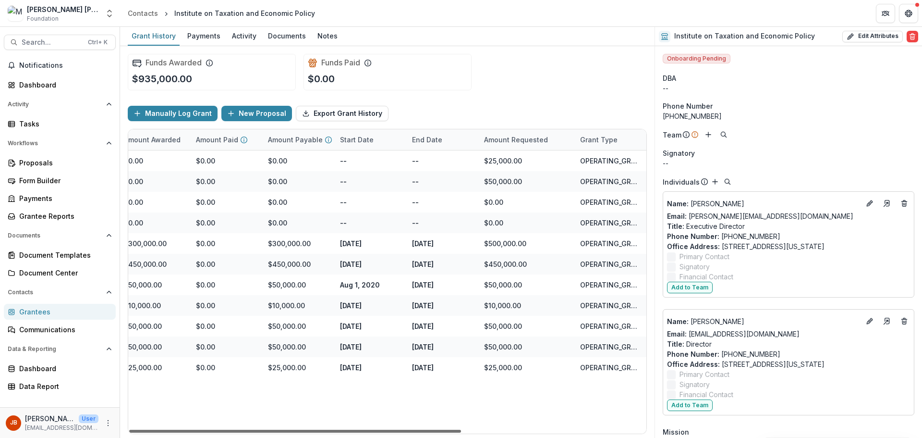
drag, startPoint x: 357, startPoint y: 430, endPoint x: 579, endPoint y: 446, distance: 222.9
click at [461, 432] on div at bounding box center [295, 430] width 332 height 3
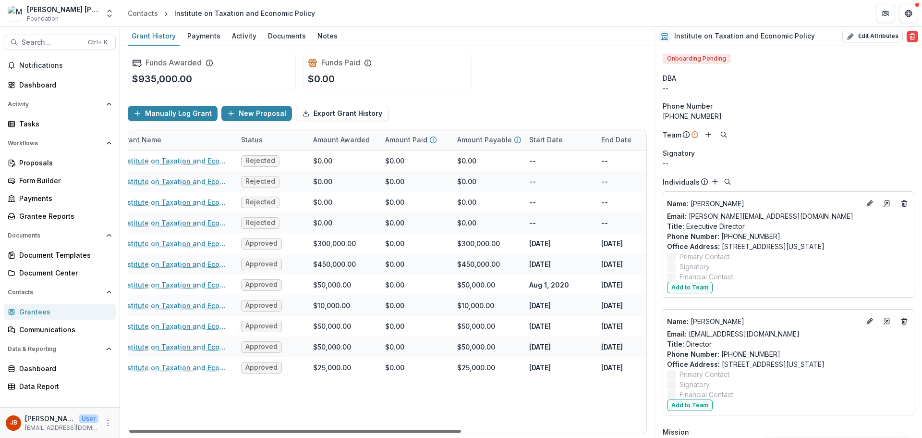
scroll to position [0, 0]
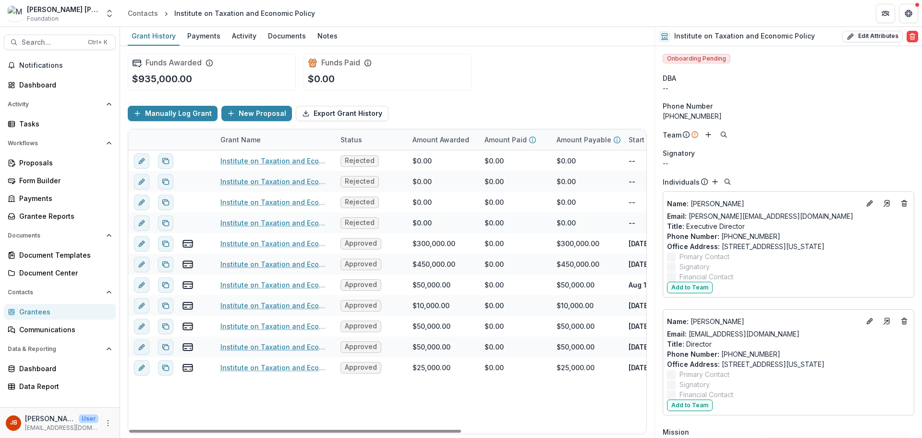
drag, startPoint x: 337, startPoint y: 430, endPoint x: 133, endPoint y: 407, distance: 205.4
click at [133, 429] on div at bounding box center [295, 430] width 332 height 3
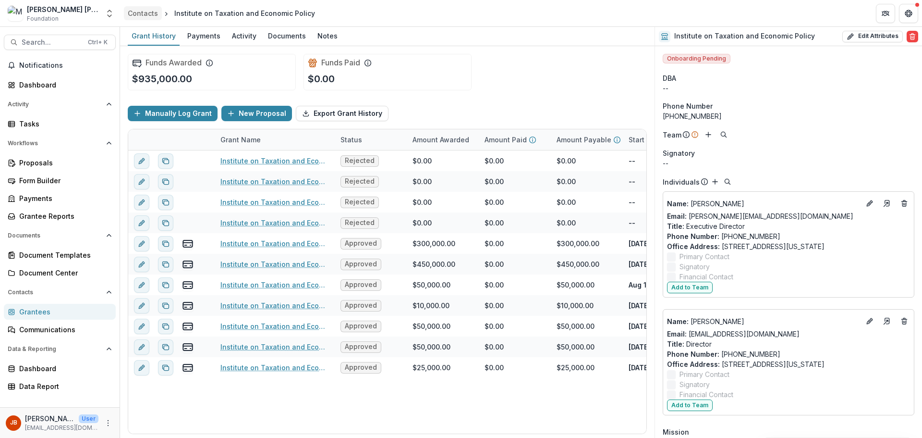
click at [153, 14] on div "Contacts" at bounding box center [143, 13] width 30 height 10
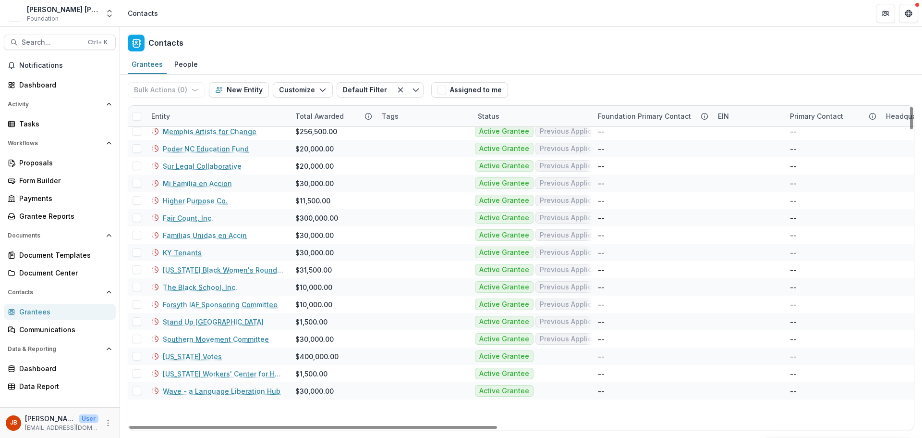
scroll to position [1148, 0]
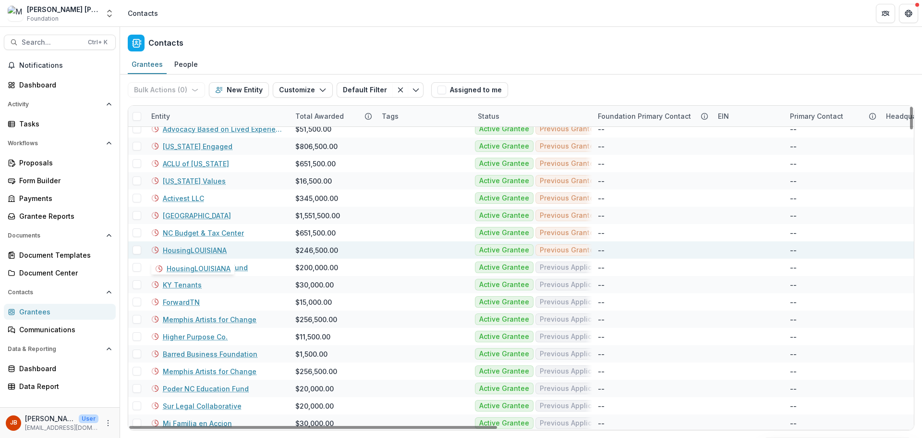
click at [175, 248] on link "HousingLOUISIANA" at bounding box center [195, 250] width 64 height 10
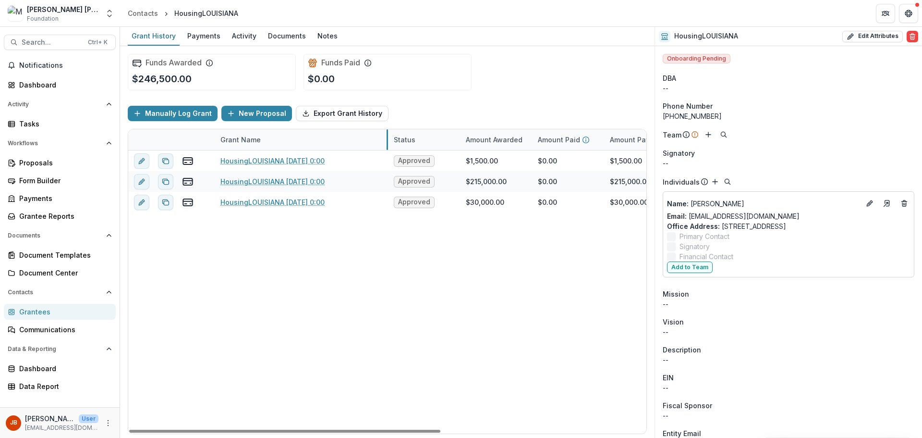
drag, startPoint x: 334, startPoint y: 140, endPoint x: 388, endPoint y: 141, distance: 53.3
click at [144, 18] on div "Contacts" at bounding box center [143, 13] width 30 height 10
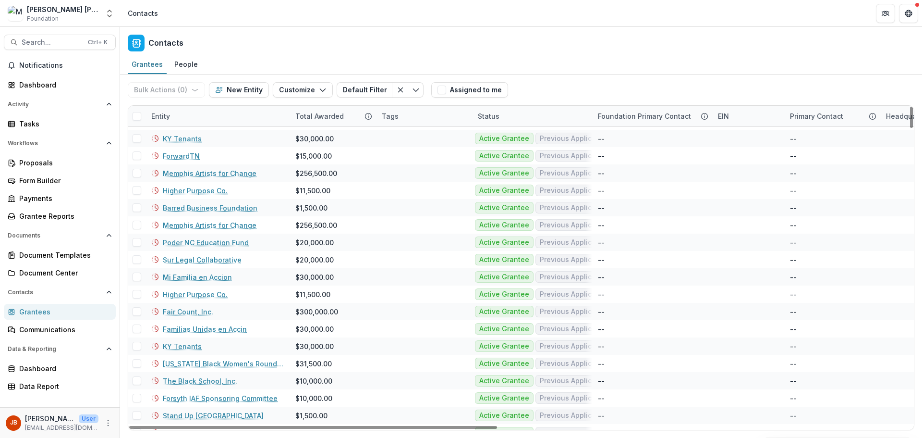
scroll to position [1297, 0]
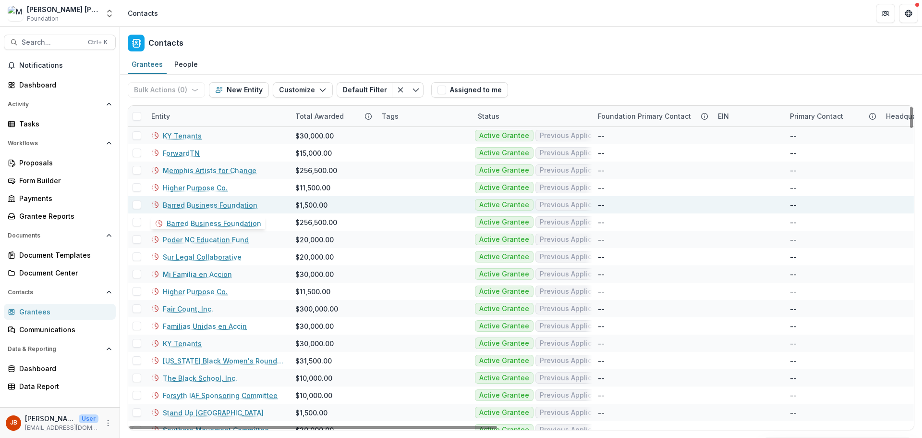
click at [228, 206] on link "Barred Business Foundation" at bounding box center [210, 205] width 95 height 10
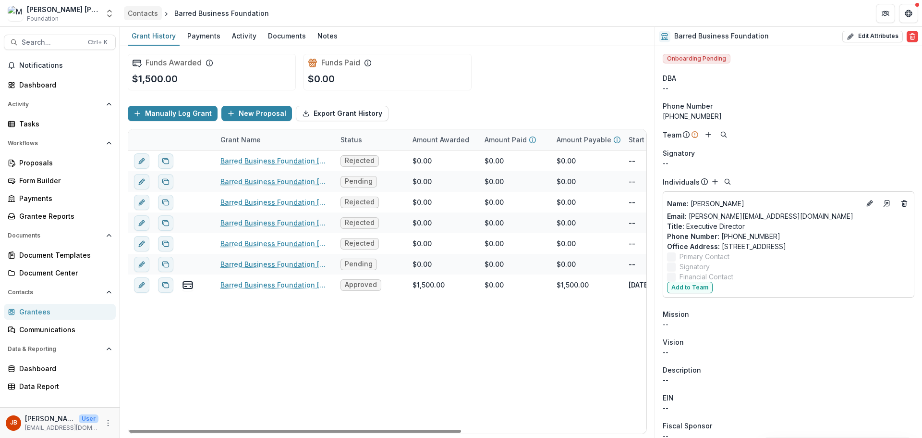
click at [138, 12] on div "Contacts" at bounding box center [143, 13] width 30 height 10
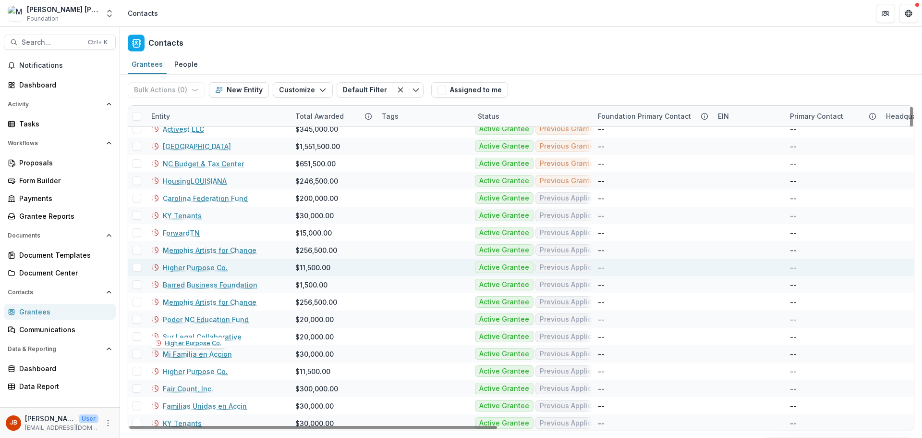
scroll to position [1153, 0]
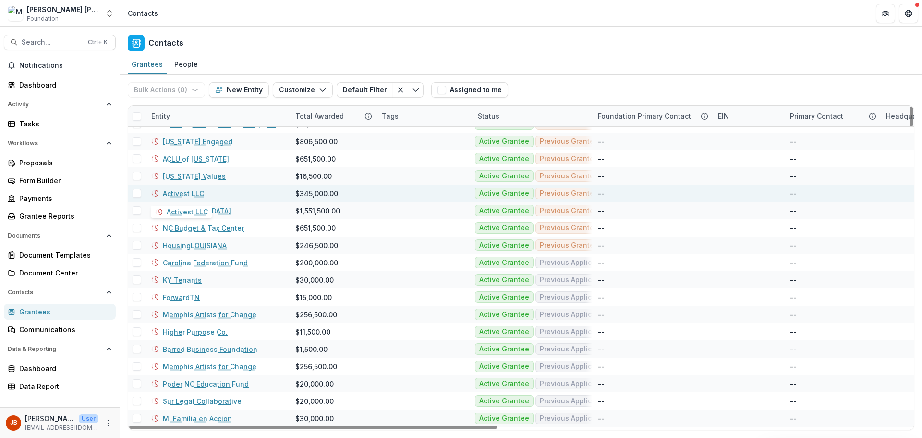
click at [188, 194] on link "Activest LLC" at bounding box center [183, 193] width 41 height 10
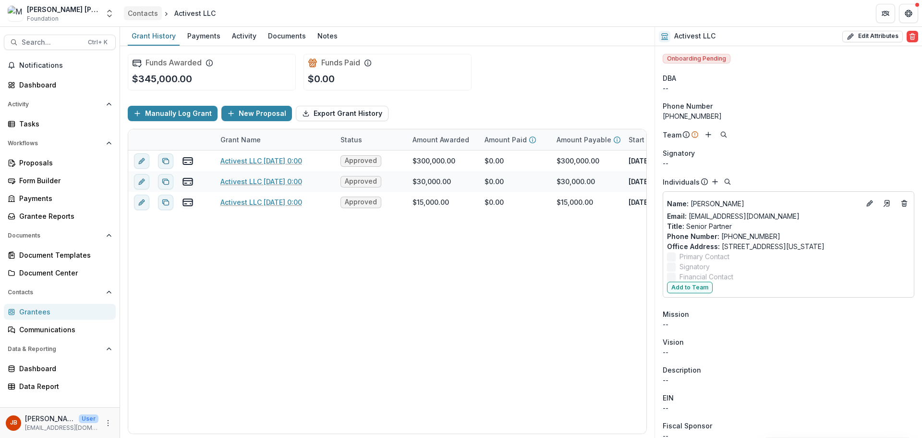
click at [143, 14] on div "Contacts" at bounding box center [143, 13] width 30 height 10
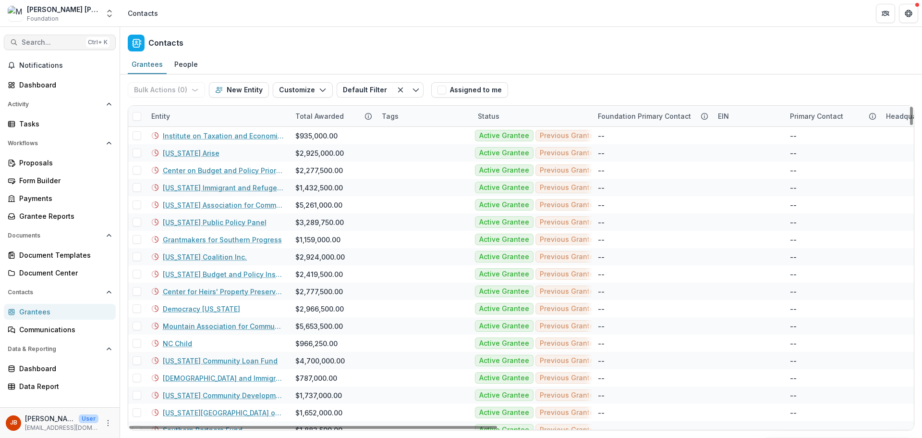
click at [73, 39] on span "Search..." at bounding box center [52, 42] width 61 height 8
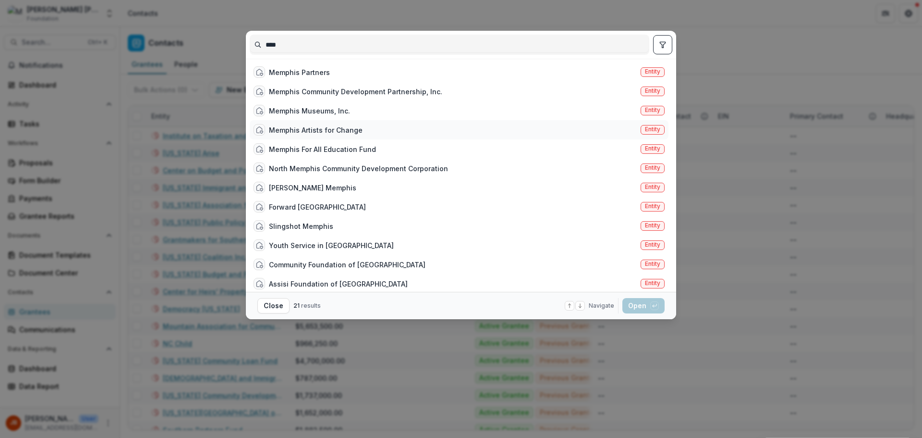
type input "****"
click at [354, 125] on div "Memphis Artists for Change" at bounding box center [316, 130] width 94 height 10
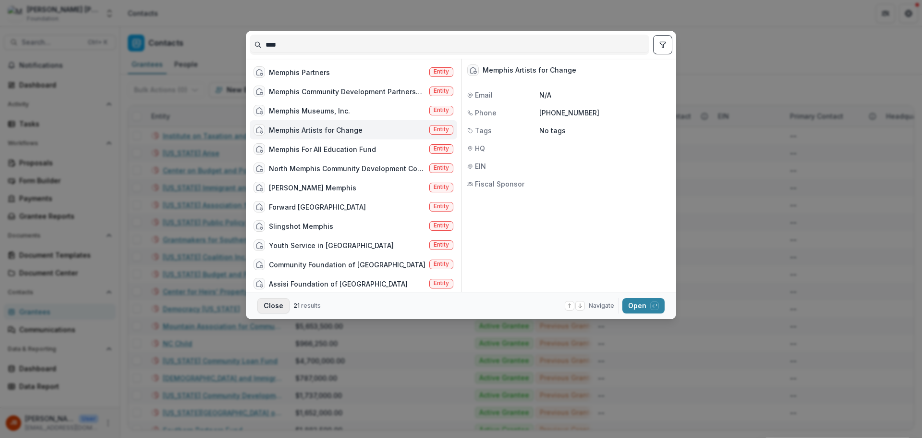
click at [277, 305] on button "Close" at bounding box center [273, 305] width 32 height 15
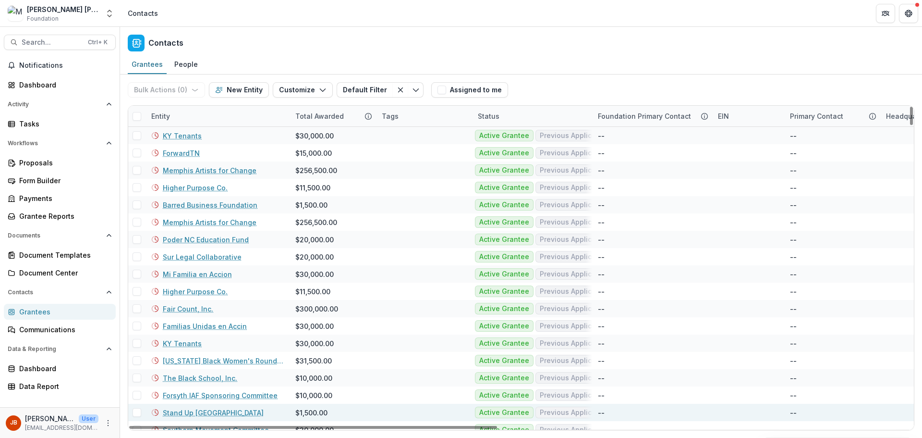
scroll to position [1393, 0]
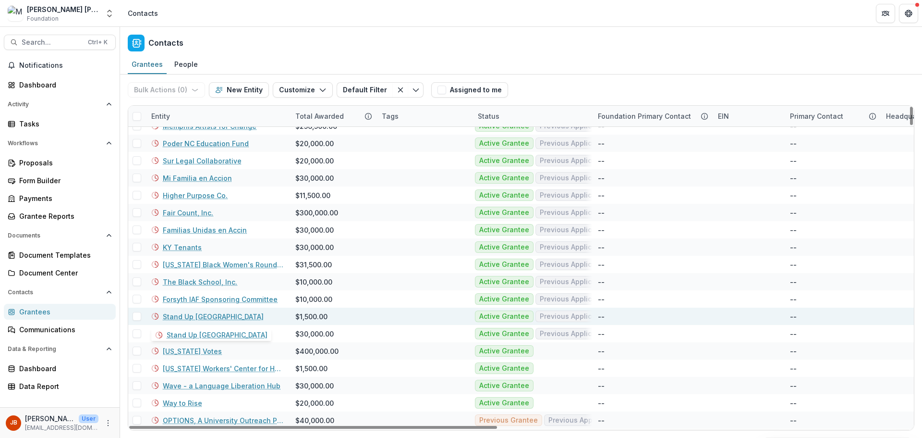
click at [195, 315] on link "Stand Up [GEOGRAPHIC_DATA]" at bounding box center [213, 316] width 101 height 10
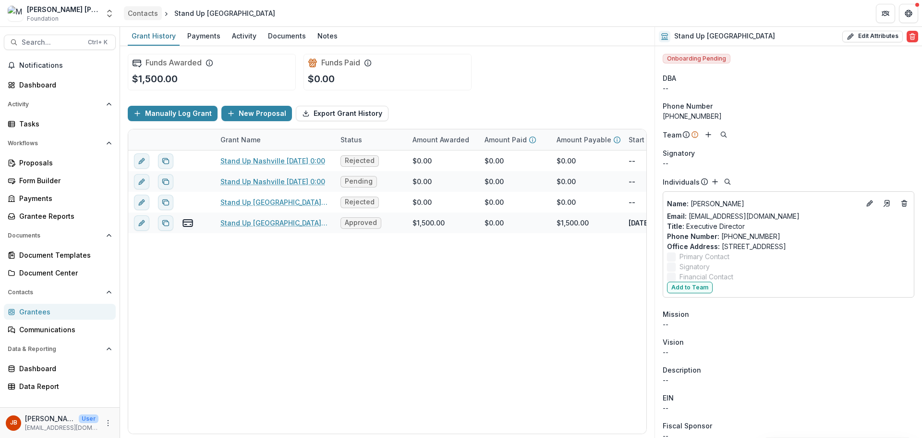
click at [141, 10] on div "Contacts" at bounding box center [143, 13] width 30 height 10
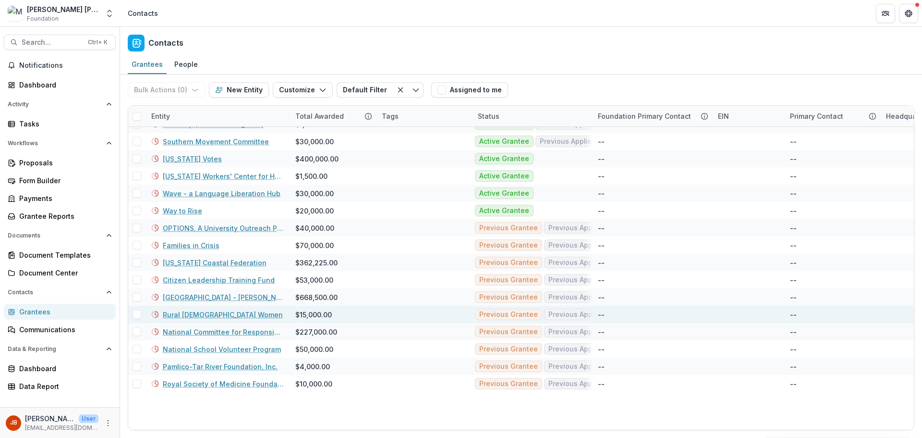
scroll to position [1345, 0]
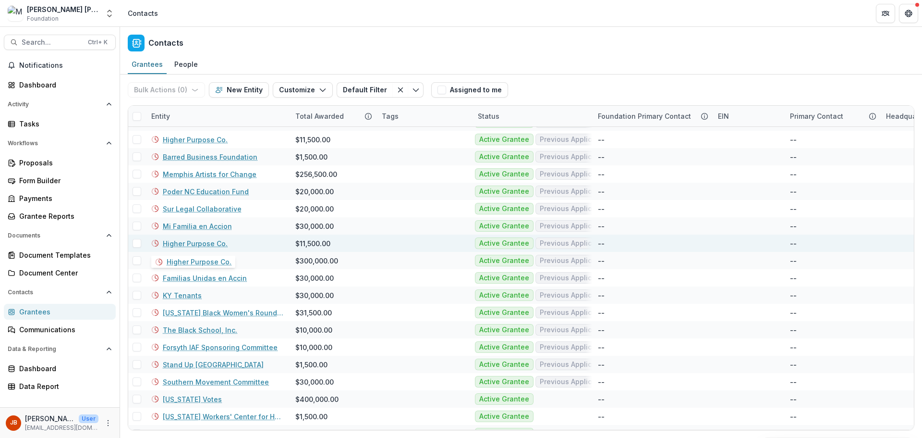
click at [215, 243] on link "Higher Purpose Co." at bounding box center [195, 243] width 65 height 10
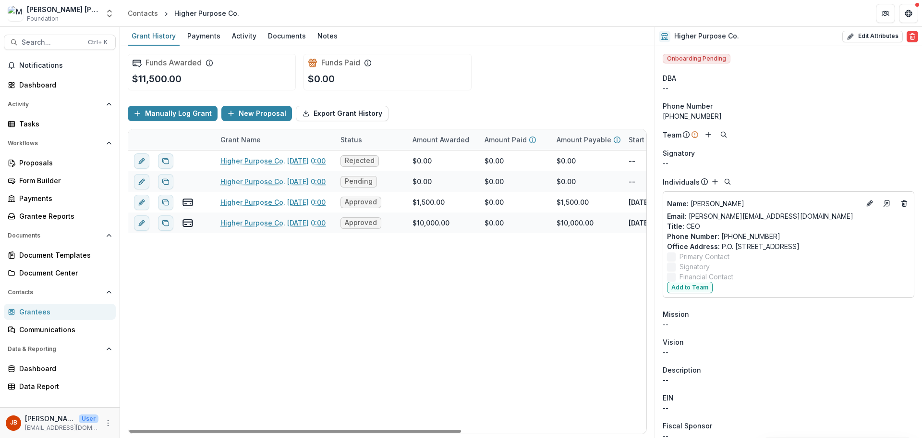
click at [40, 314] on div "Grantees" at bounding box center [63, 311] width 89 height 10
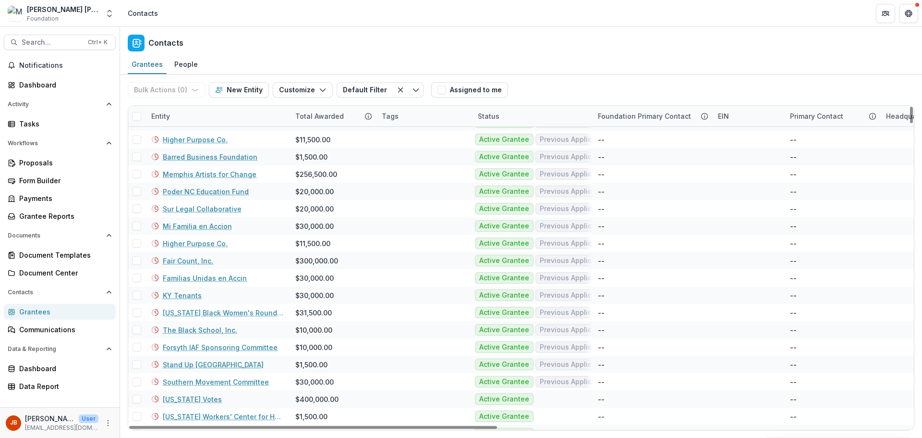
scroll to position [1201, 0]
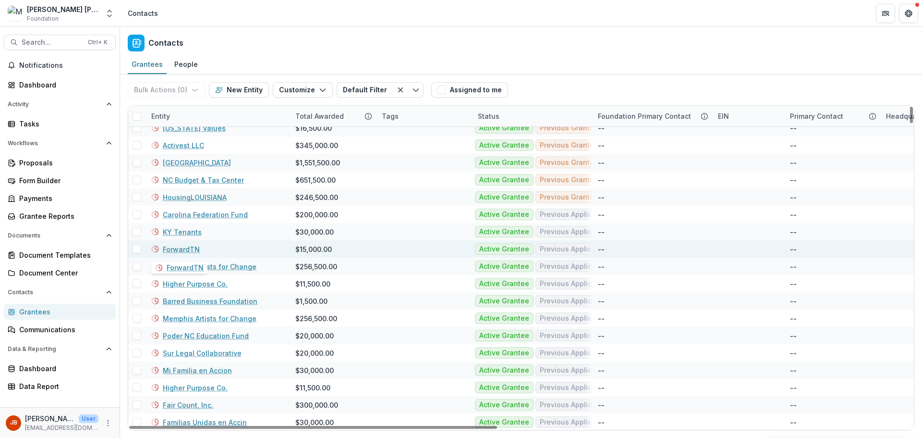
click at [186, 251] on link "ForwardTN" at bounding box center [181, 249] width 37 height 10
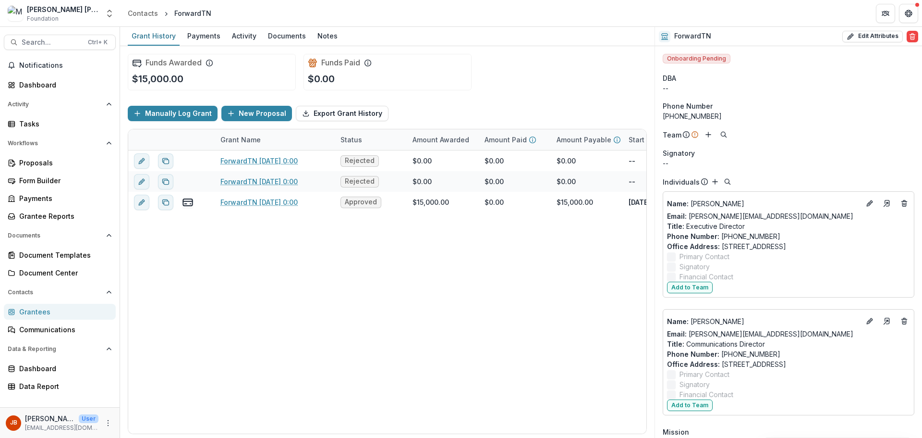
click at [49, 312] on div "Grantees" at bounding box center [63, 311] width 89 height 10
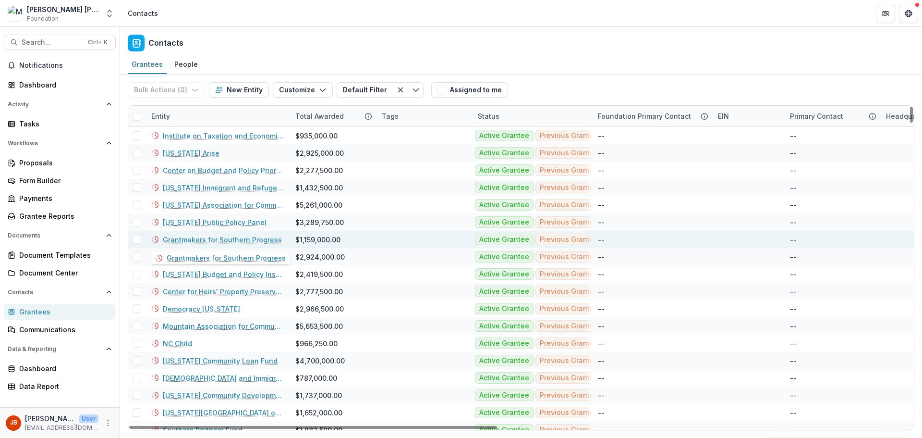
click at [190, 241] on link "Grantmakers for Southern Progress" at bounding box center [222, 239] width 119 height 10
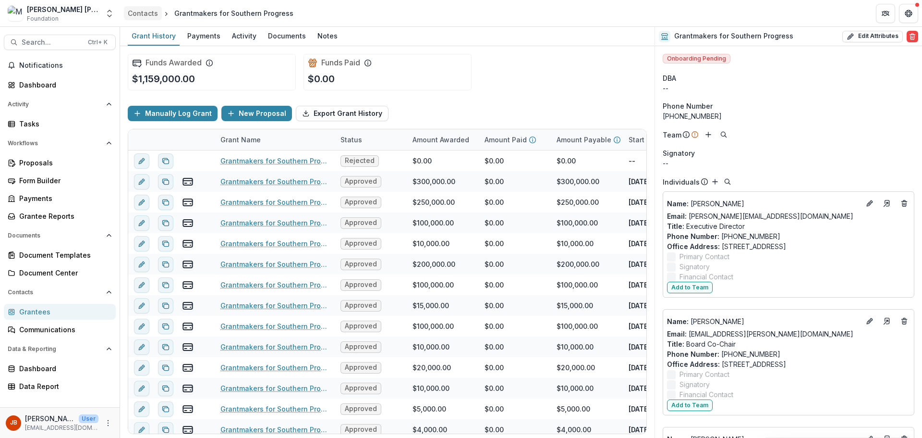
click at [141, 10] on div "Contacts" at bounding box center [143, 13] width 30 height 10
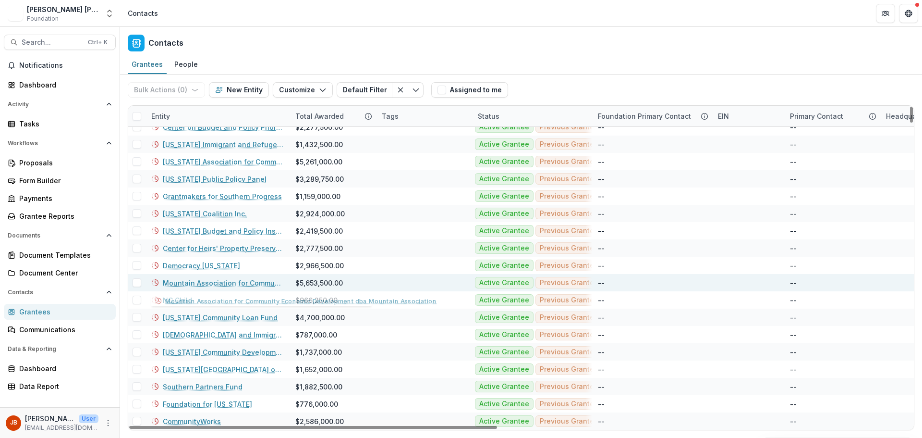
scroll to position [48, 0]
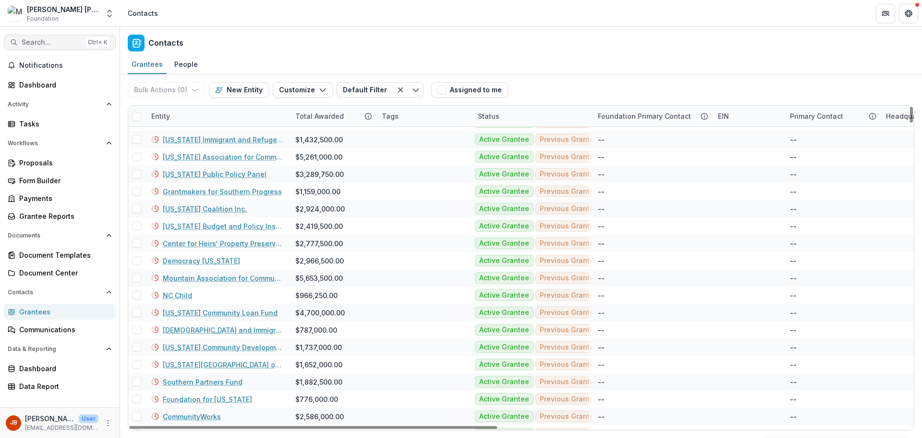
click at [30, 42] on span "Search..." at bounding box center [52, 42] width 61 height 8
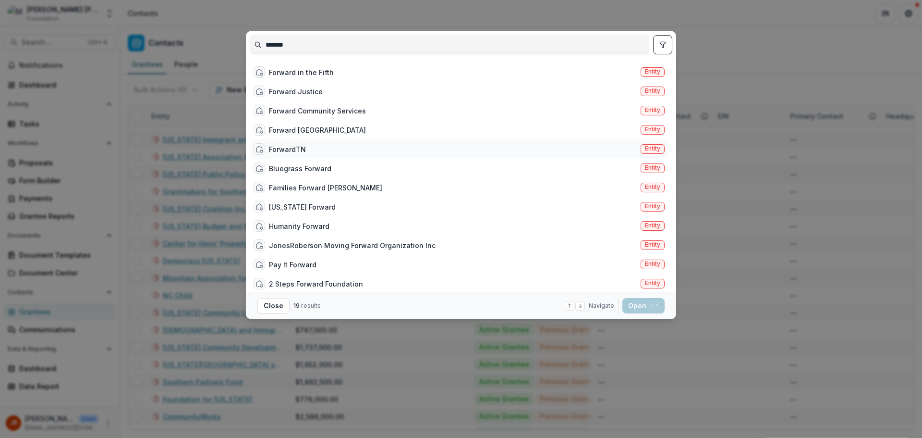
type input "*******"
click at [301, 149] on div "ForwardTN" at bounding box center [287, 149] width 37 height 10
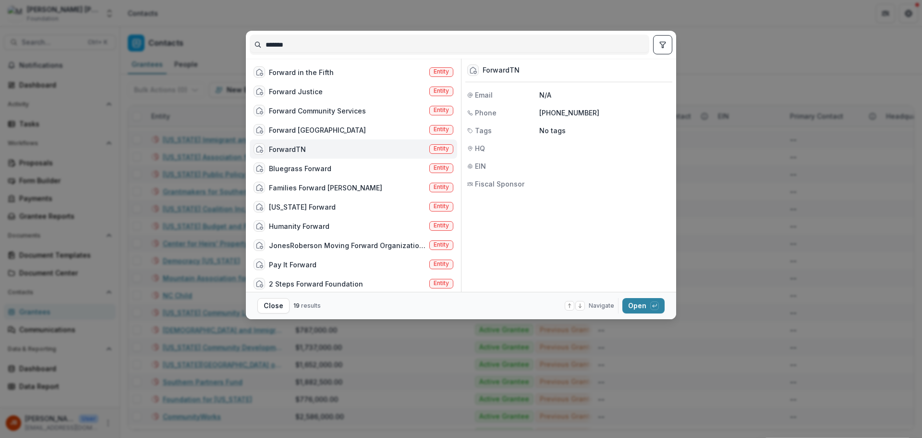
click at [296, 148] on div "ForwardTN" at bounding box center [287, 149] width 37 height 10
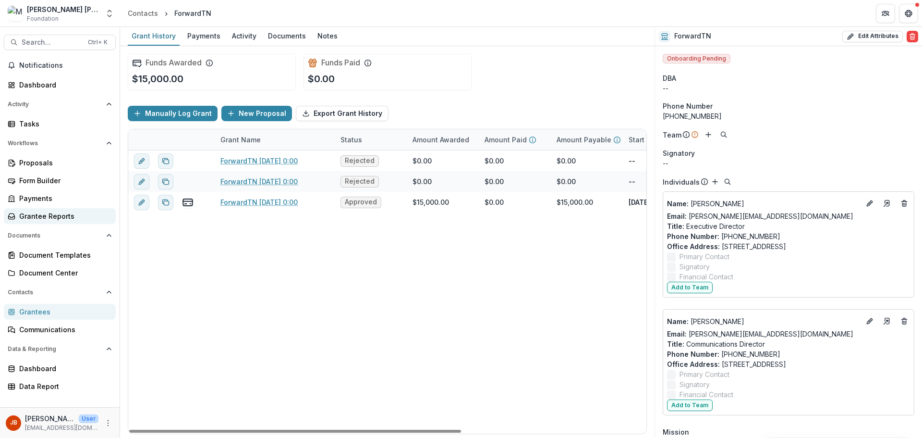
click at [34, 220] on div "Grantee Reports" at bounding box center [63, 216] width 89 height 10
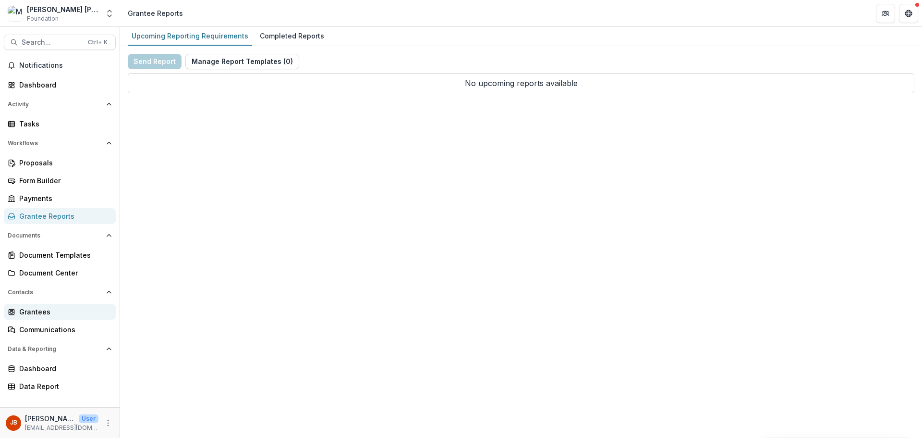
click at [40, 313] on div "Grantees" at bounding box center [63, 311] width 89 height 10
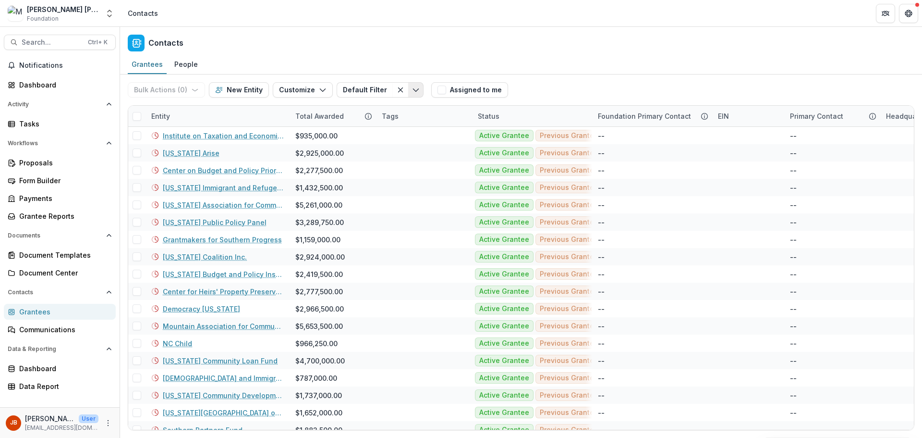
click at [412, 92] on icon "Toggle menu" at bounding box center [416, 90] width 8 height 8
click at [518, 55] on div "Contacts" at bounding box center [521, 41] width 802 height 28
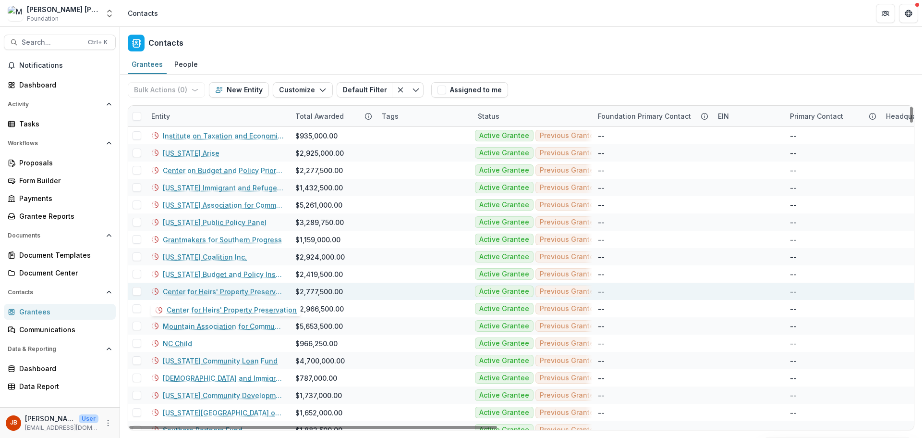
click at [213, 286] on link "Center for Heirs' Property Preservation" at bounding box center [223, 291] width 121 height 10
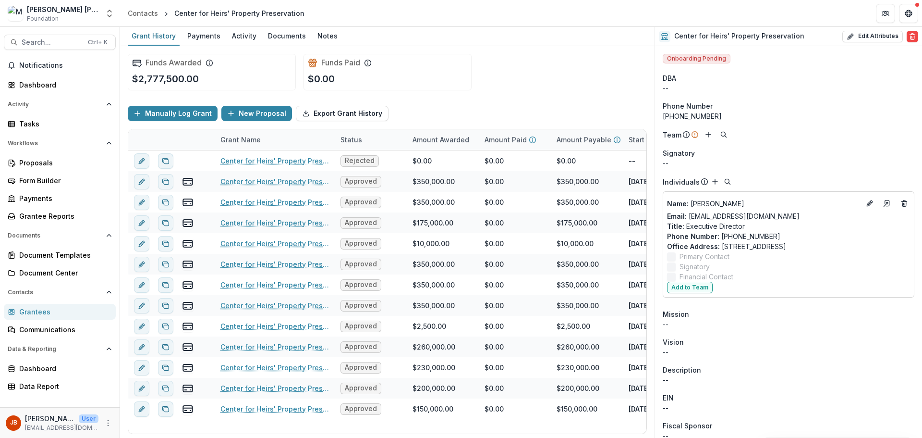
click at [30, 310] on div "Grantees" at bounding box center [63, 311] width 89 height 10
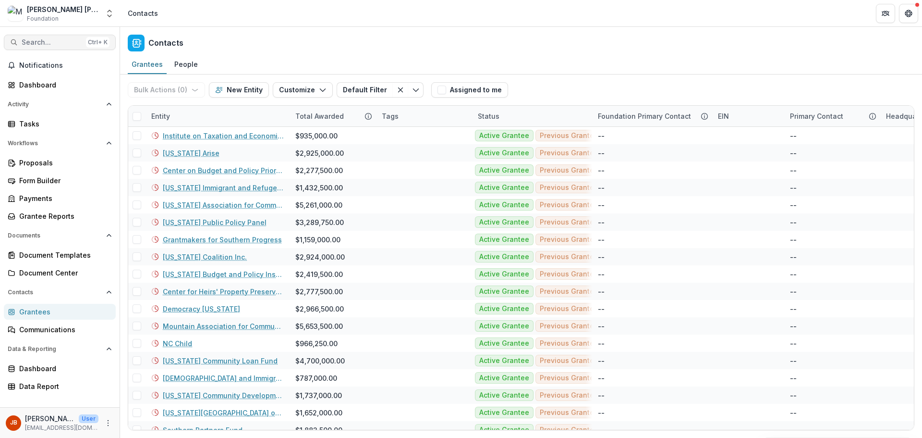
click at [71, 40] on span "Search..." at bounding box center [52, 42] width 61 height 8
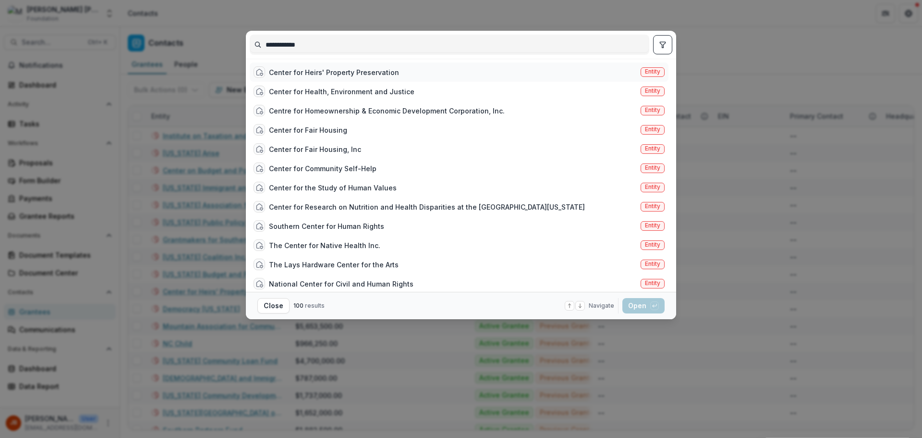
type input "**********"
click at [295, 75] on div "Center for Heirs' Property Preservation" at bounding box center [334, 72] width 130 height 10
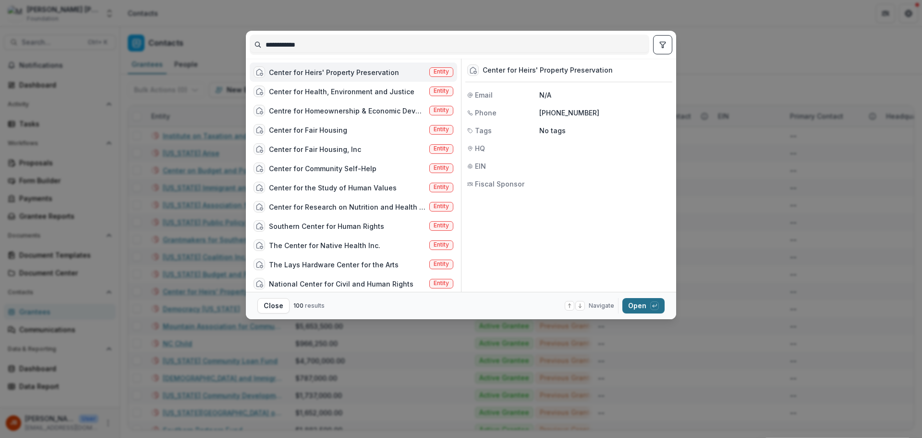
click at [634, 301] on button "Open with enter key" at bounding box center [644, 305] width 42 height 15
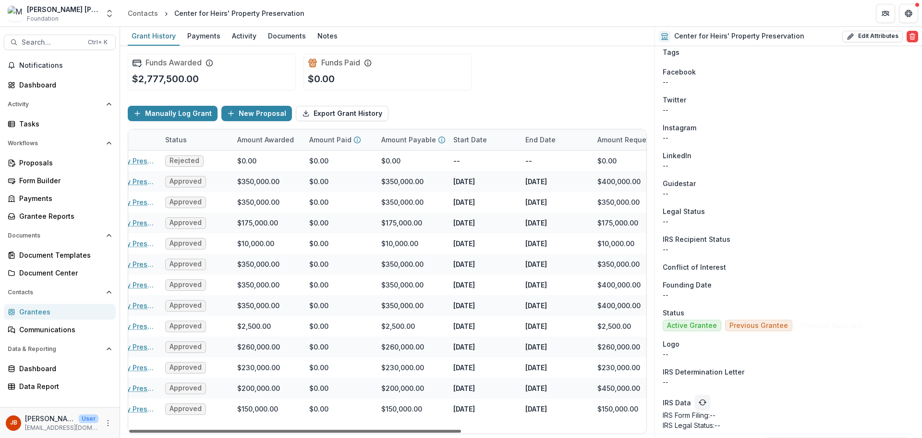
scroll to position [0, 289]
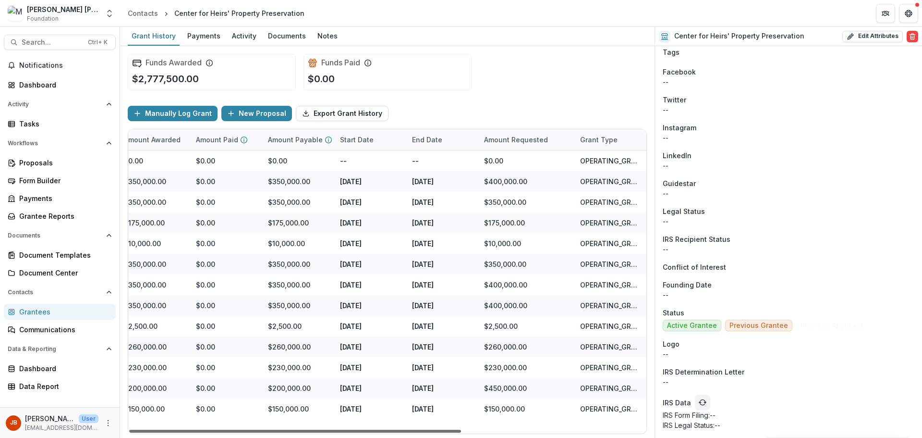
drag, startPoint x: 360, startPoint y: 431, endPoint x: 658, endPoint y: 460, distance: 299.7
click at [461, 432] on div at bounding box center [295, 430] width 332 height 3
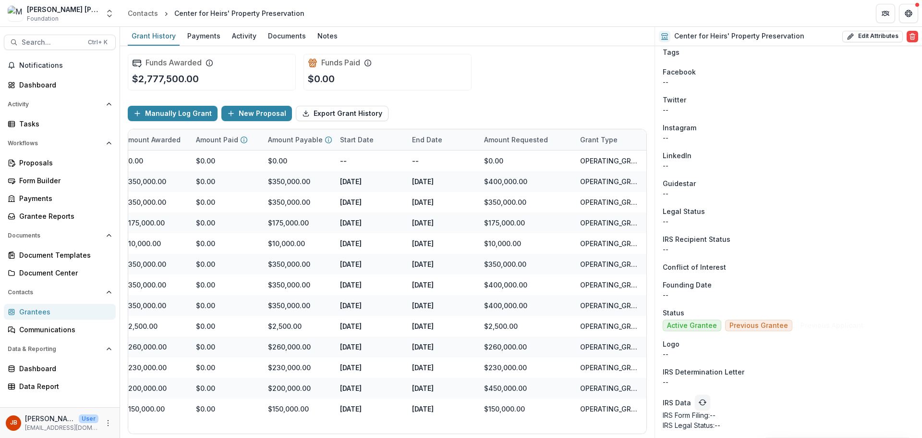
click at [30, 307] on div "Grantees" at bounding box center [63, 311] width 89 height 10
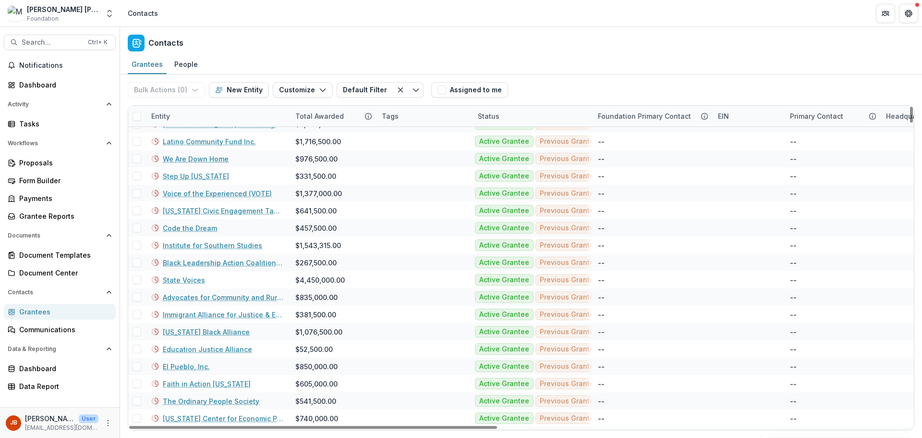
scroll to position [817, 0]
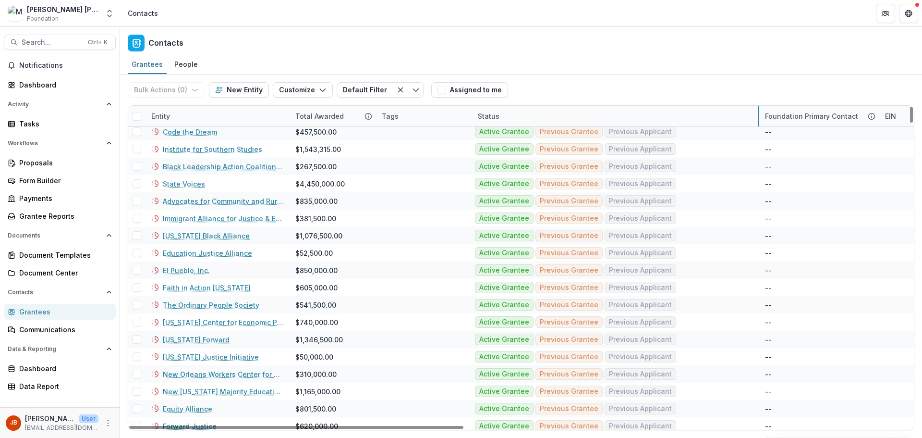
drag, startPoint x: 591, startPoint y: 116, endPoint x: 758, endPoint y: 110, distance: 167.2
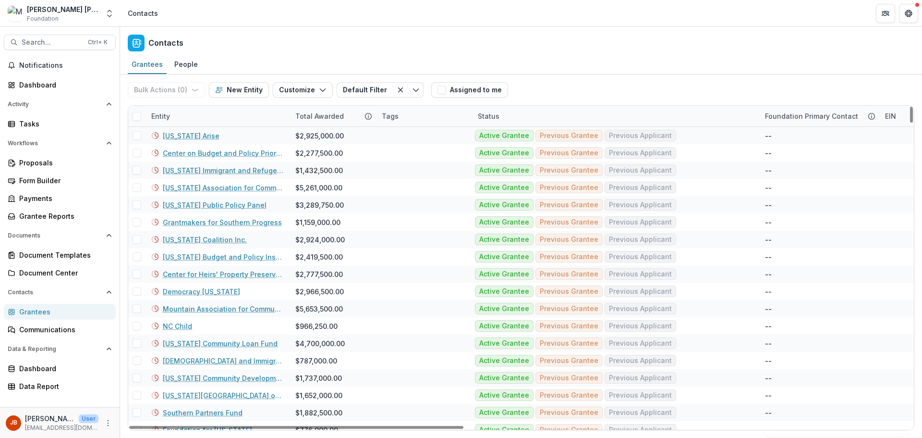
scroll to position [0, 0]
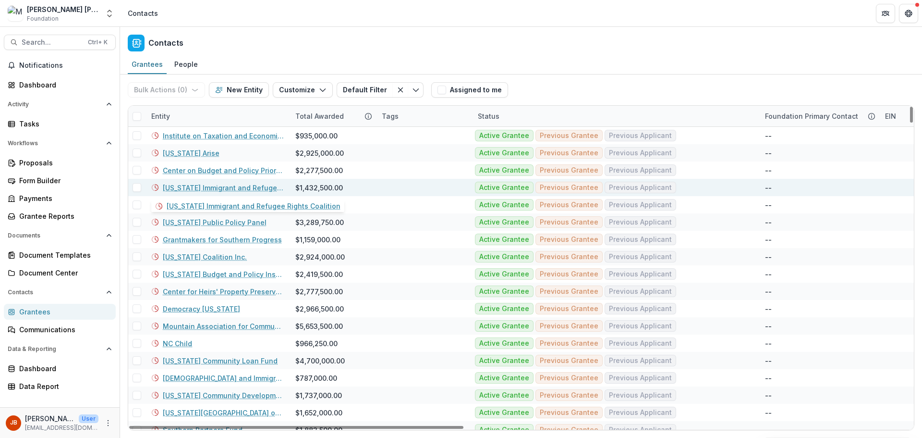
click at [226, 188] on link "[US_STATE] Immigrant and Refugee Rights Coalition" at bounding box center [223, 188] width 121 height 10
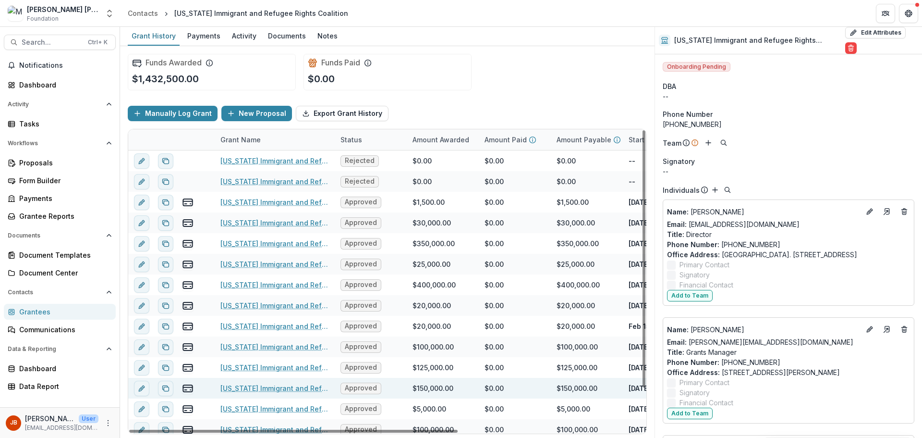
scroll to position [48, 0]
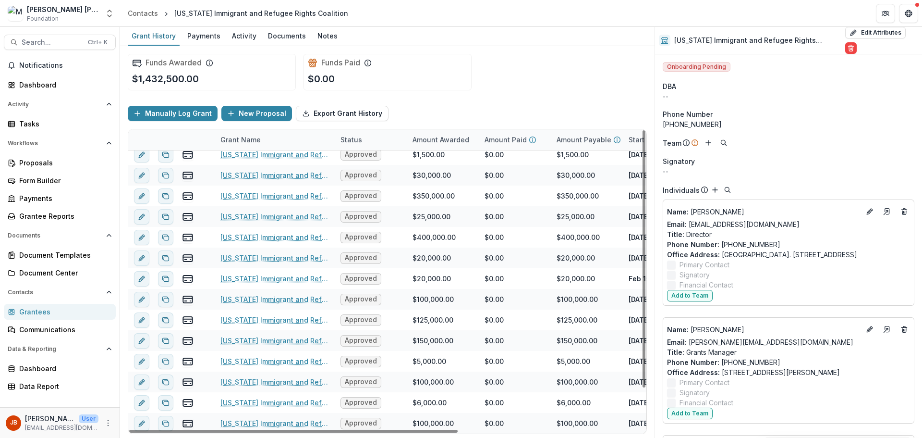
click at [522, 92] on div "Funds Awarded $1,432,500.00 Funds Paid $0.00" at bounding box center [387, 72] width 519 height 52
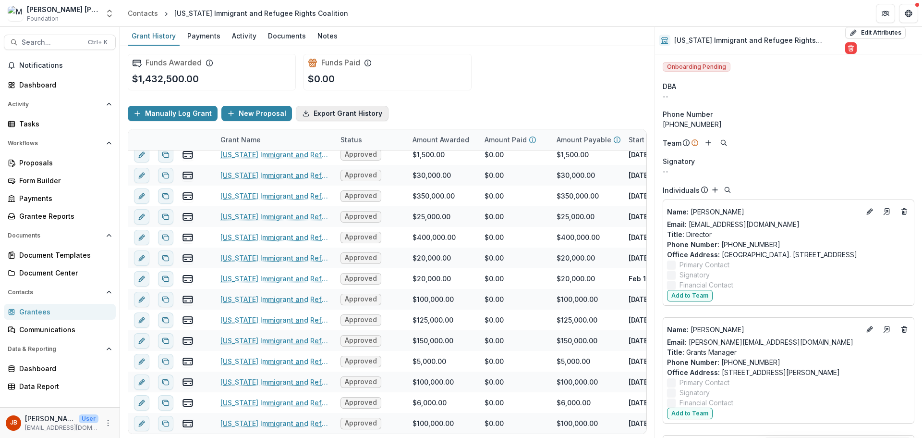
click at [335, 115] on button "Export Grant History" at bounding box center [342, 113] width 93 height 15
click at [550, 98] on div "Manually Log Grant New Proposal Export Grant History" at bounding box center [387, 113] width 519 height 31
click at [137, 13] on div "Contacts" at bounding box center [143, 13] width 30 height 10
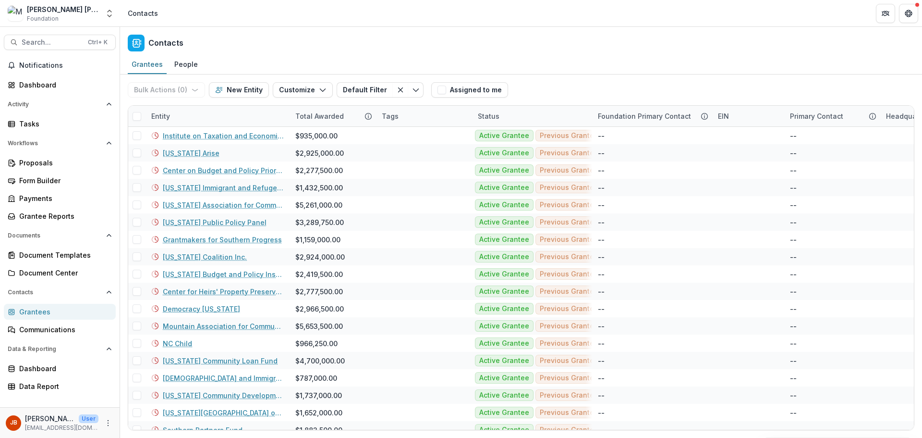
click at [33, 311] on div "Grantees" at bounding box center [63, 311] width 89 height 10
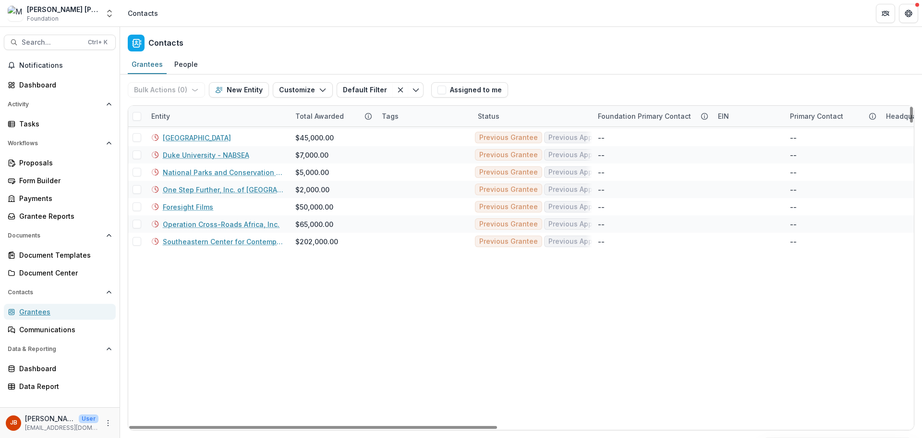
scroll to position [1585, 0]
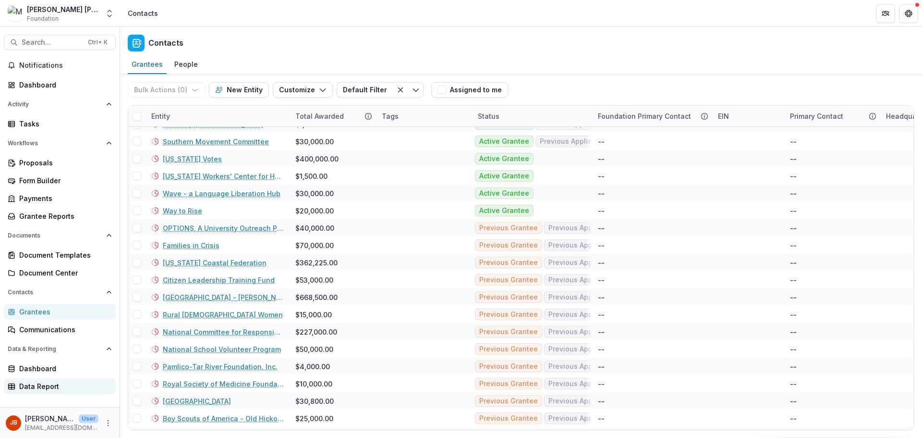
click at [36, 389] on div "Data Report" at bounding box center [63, 386] width 89 height 10
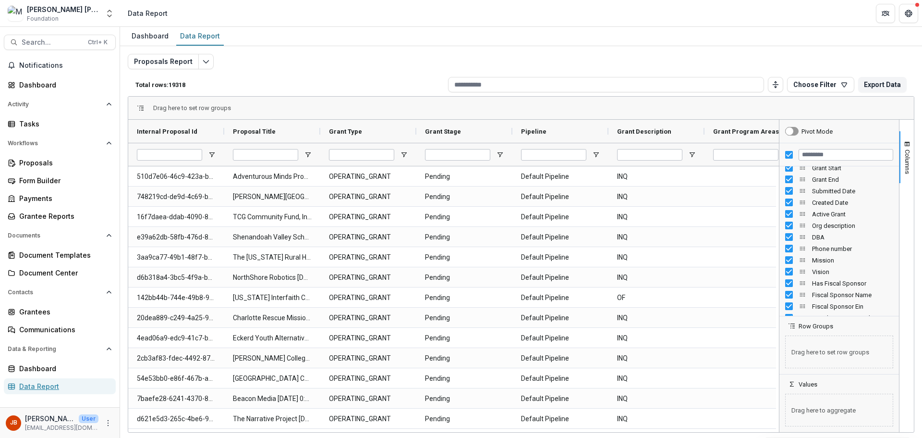
scroll to position [192, 0]
click at [206, 66] on button "Edit selected report" at bounding box center [205, 61] width 15 height 15
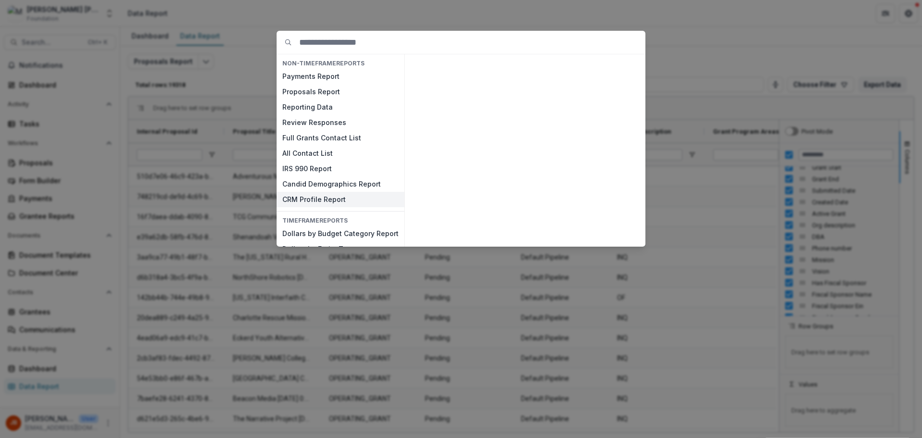
click at [315, 201] on button "CRM Profile Report" at bounding box center [341, 199] width 128 height 15
click at [612, 231] on button "View" at bounding box center [622, 234] width 40 height 15
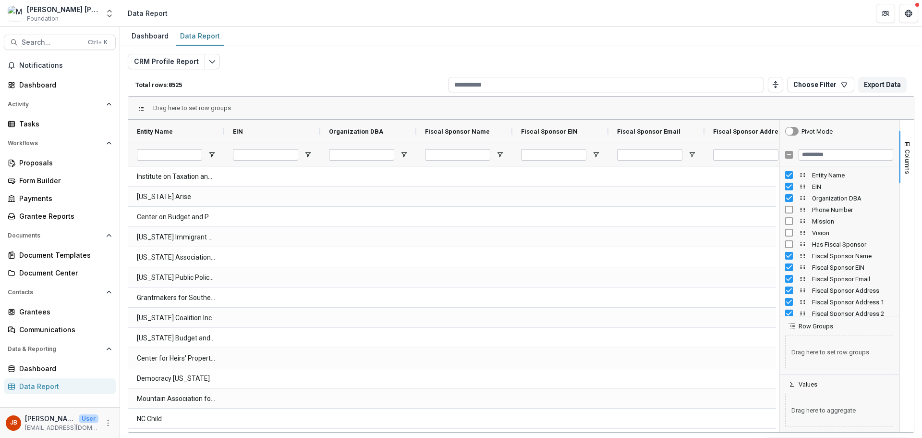
click at [785, 239] on div "Has Fiscal Sponsor" at bounding box center [839, 244] width 108 height 12
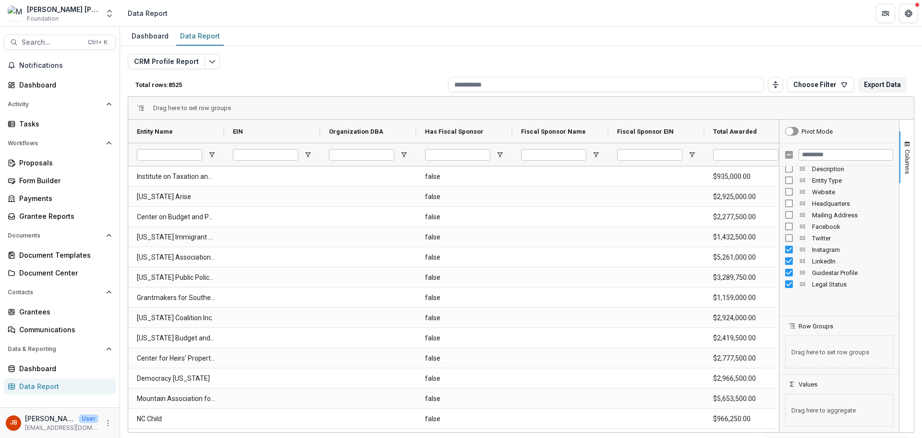
scroll to position [288, 0]
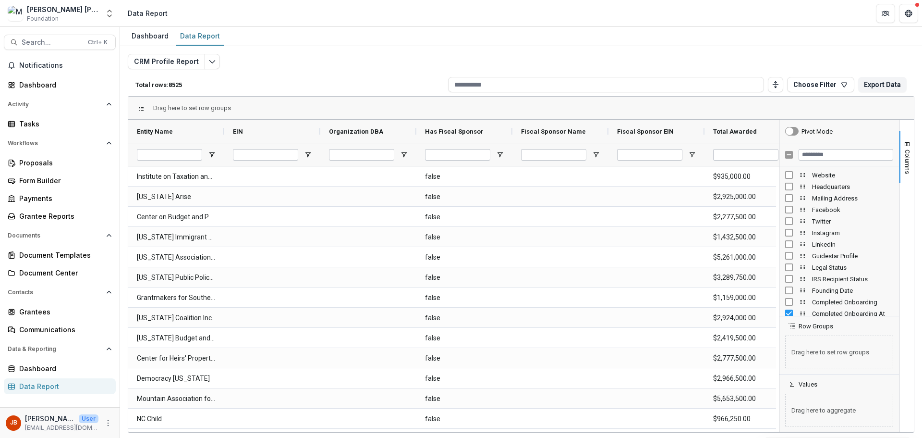
click at [790, 308] on div "Completed Onboarding At" at bounding box center [839, 313] width 108 height 12
click at [790, 313] on div at bounding box center [839, 314] width 115 height 2
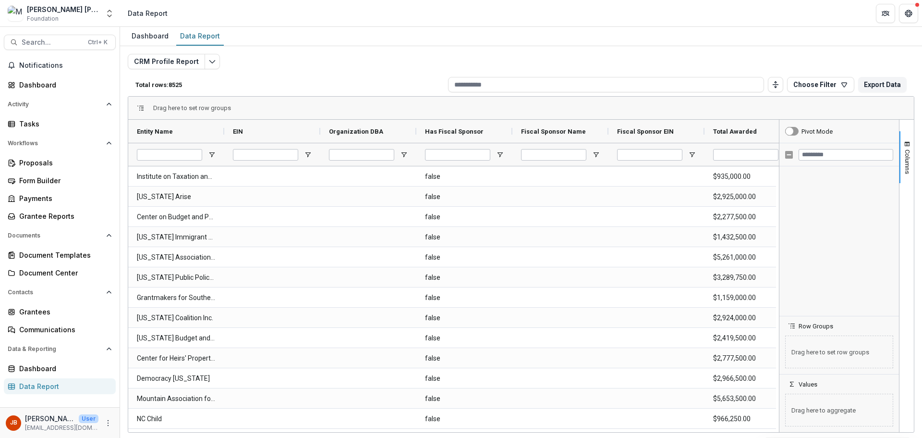
scroll to position [387, 0]
